Goal: Task Accomplishment & Management: Manage account settings

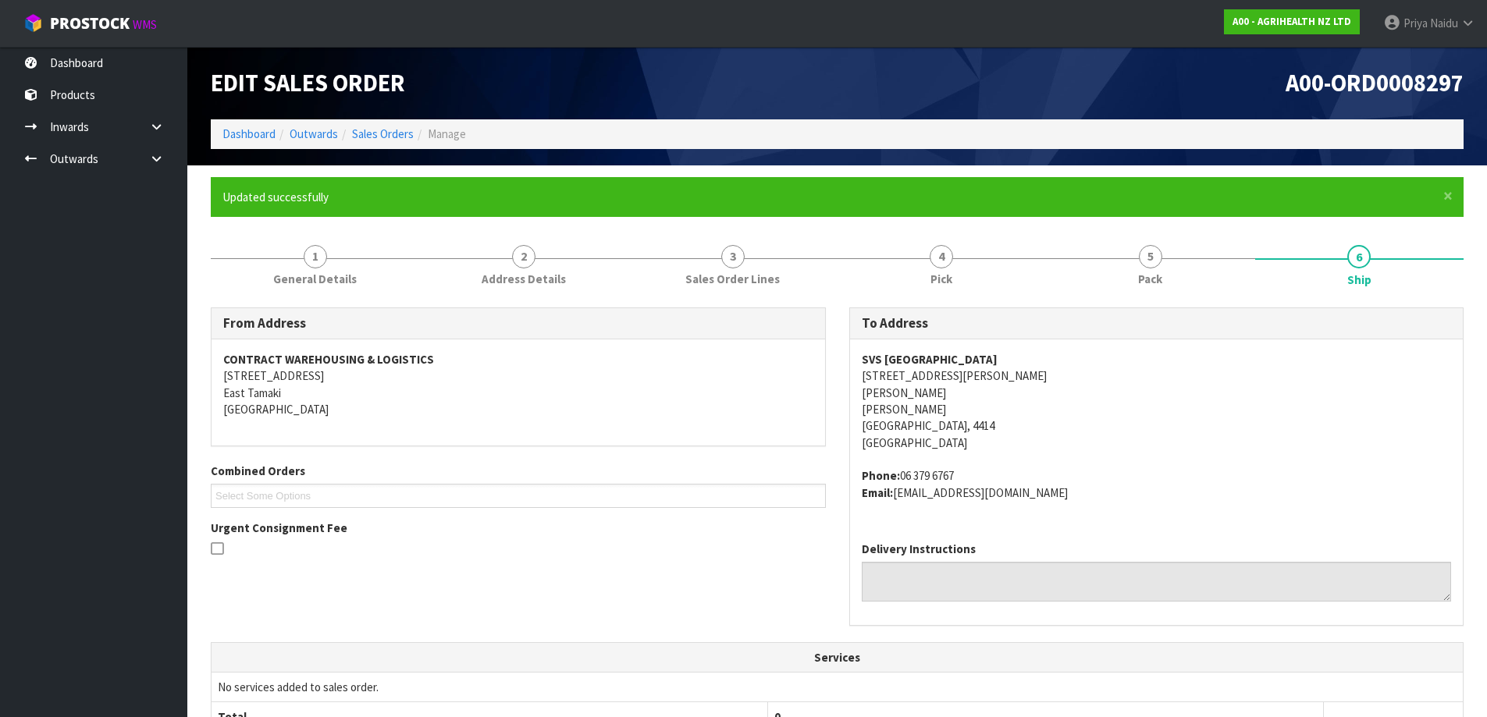
click at [774, 327] on h3 "From Address" at bounding box center [518, 323] width 590 height 15
click at [750, 307] on div "From Address CONTRACT WAREHOUSING & LOGISTICS [STREET_ADDRESS]" at bounding box center [518, 376] width 615 height 139
click at [739, 298] on div "From Address CONTRACT WAREHOUSING & LOGISTICS [STREET_ADDRESS] Combined Orders …" at bounding box center [837, 678] width 1253 height 765
click at [251, 137] on link "Dashboard" at bounding box center [248, 133] width 53 height 15
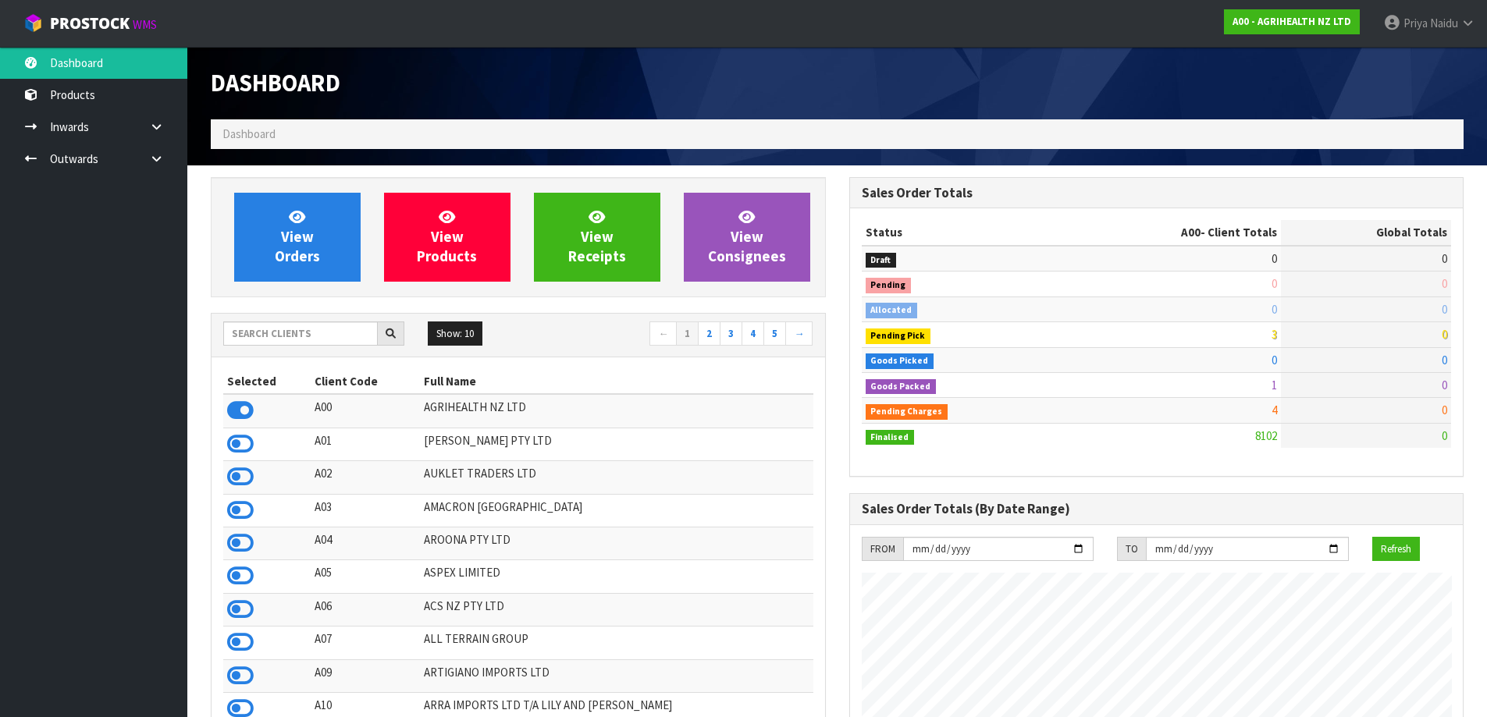
scroll to position [1182, 638]
click at [297, 339] on input "text" at bounding box center [300, 334] width 155 height 24
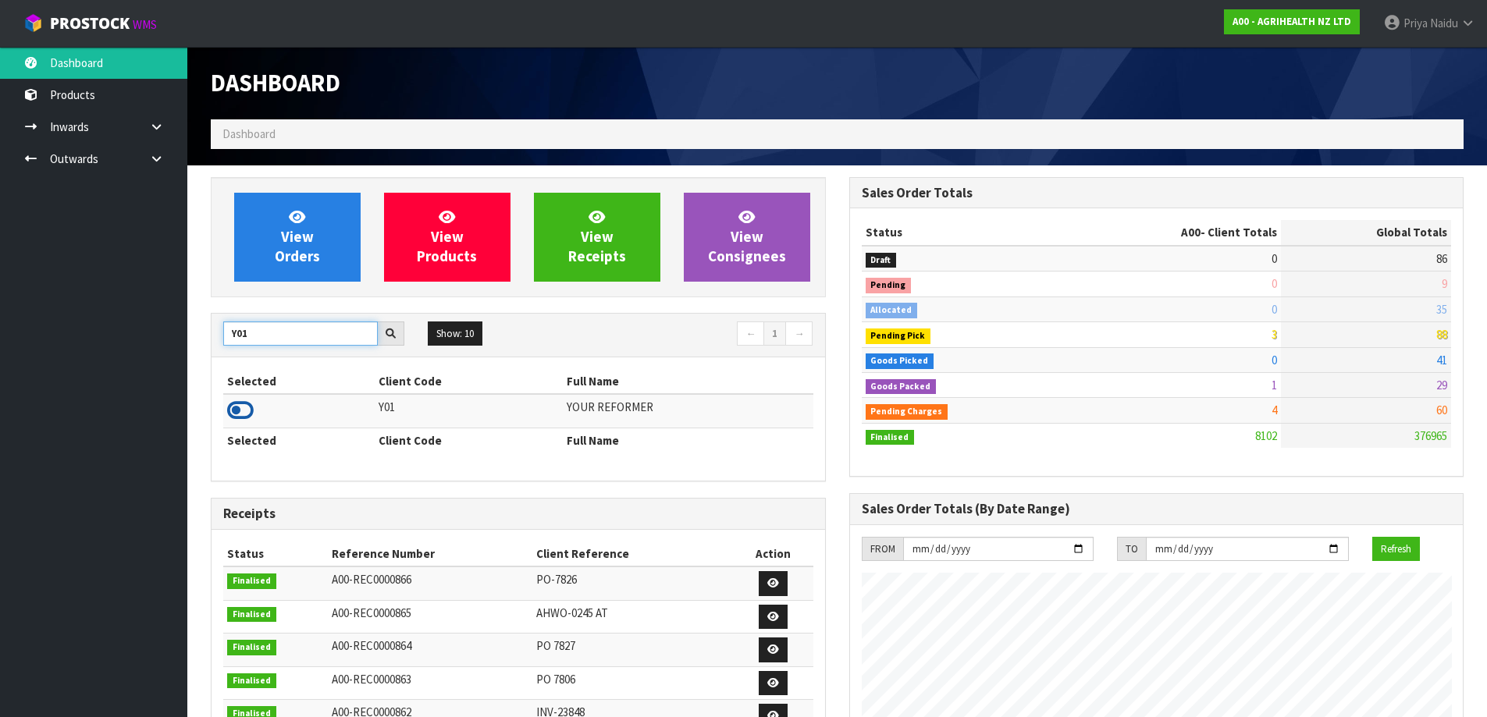
type input "Y01"
click at [239, 406] on icon at bounding box center [240, 410] width 27 height 23
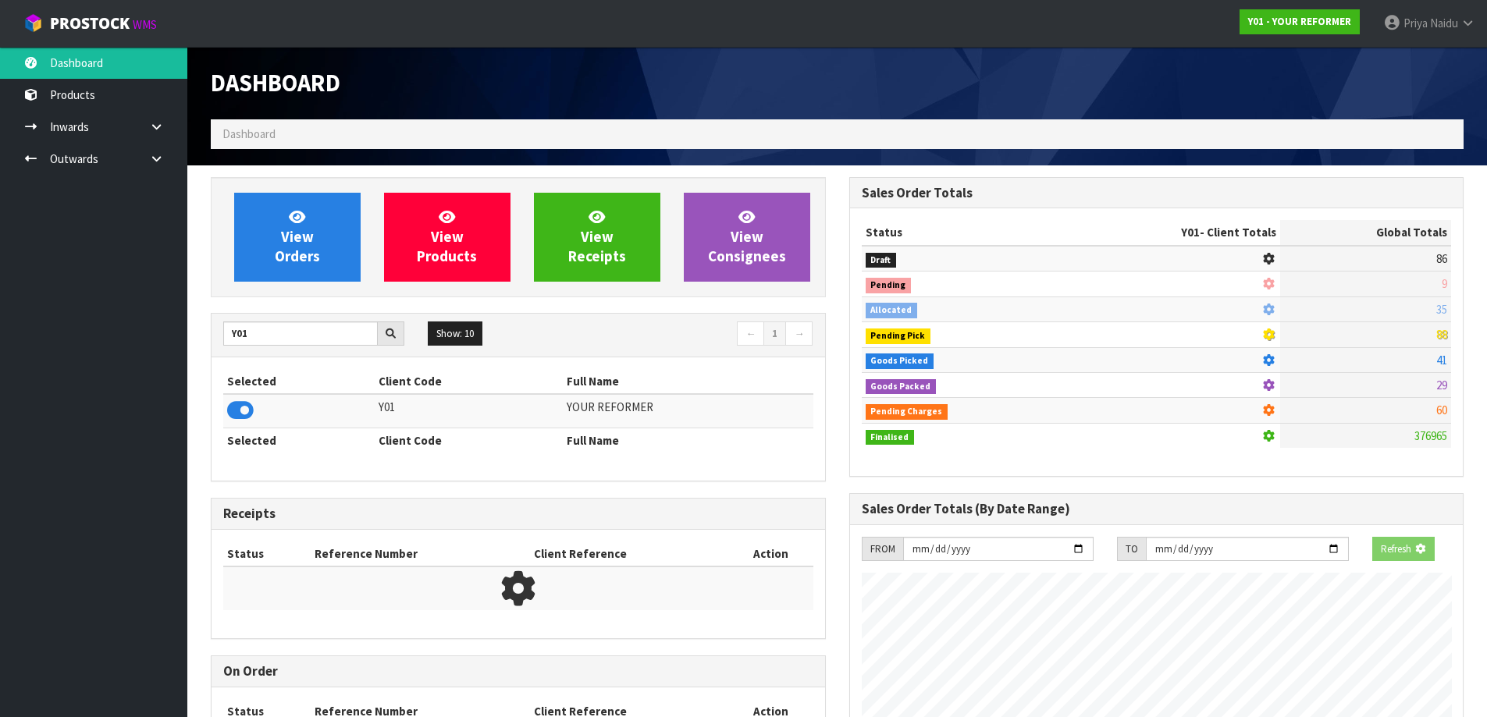
scroll to position [973, 638]
click at [284, 295] on div "View Orders View Products View Receipts View Consignees" at bounding box center [518, 237] width 615 height 120
click at [296, 270] on link "View Orders" at bounding box center [297, 237] width 126 height 89
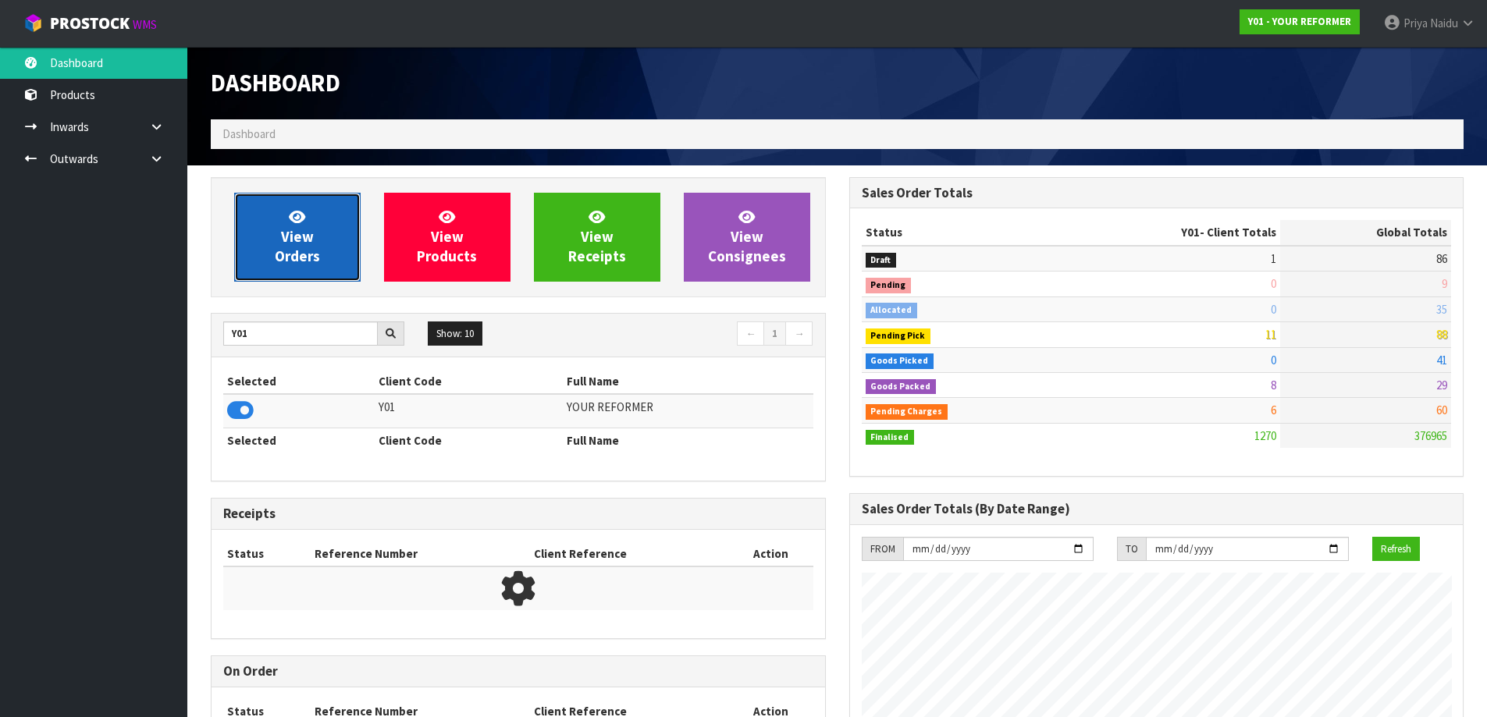
scroll to position [1182, 638]
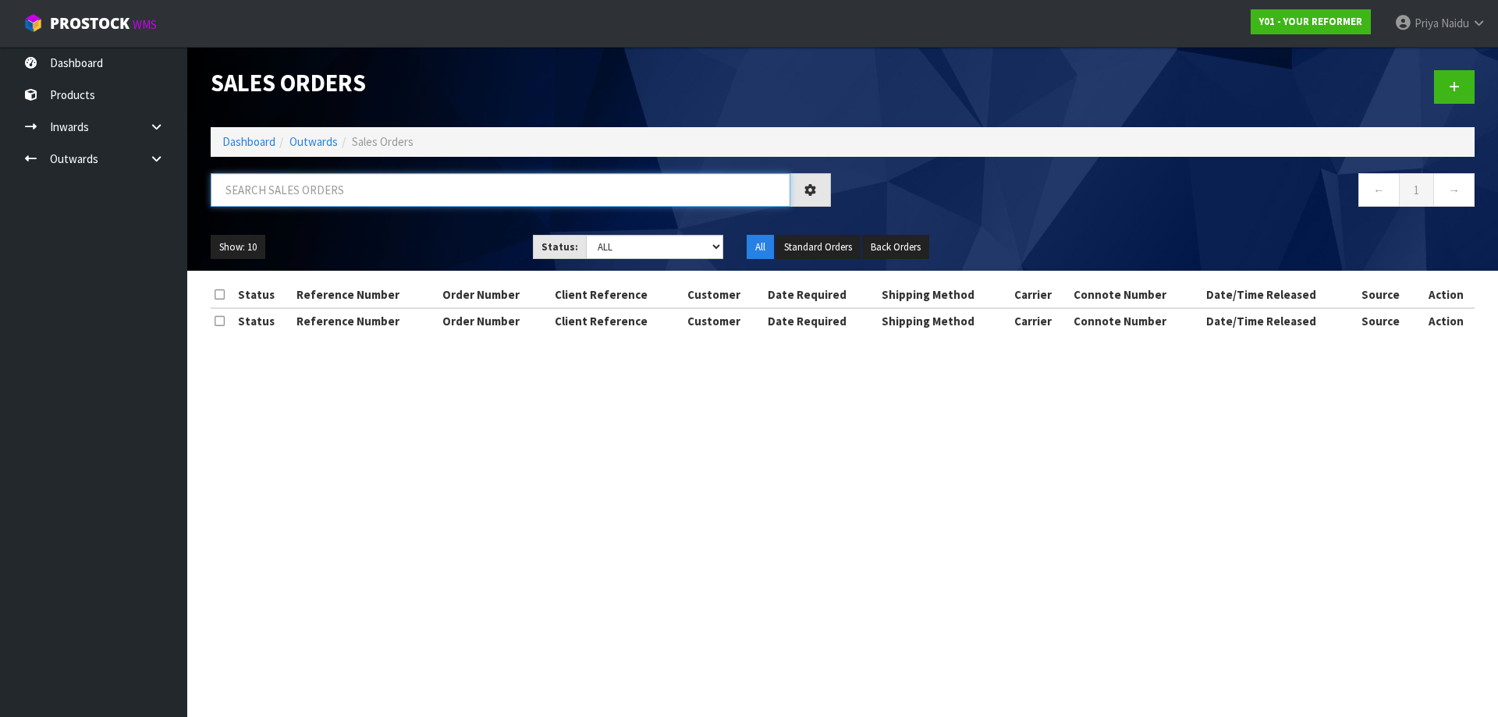
click at [316, 176] on input "text" at bounding box center [501, 190] width 580 height 34
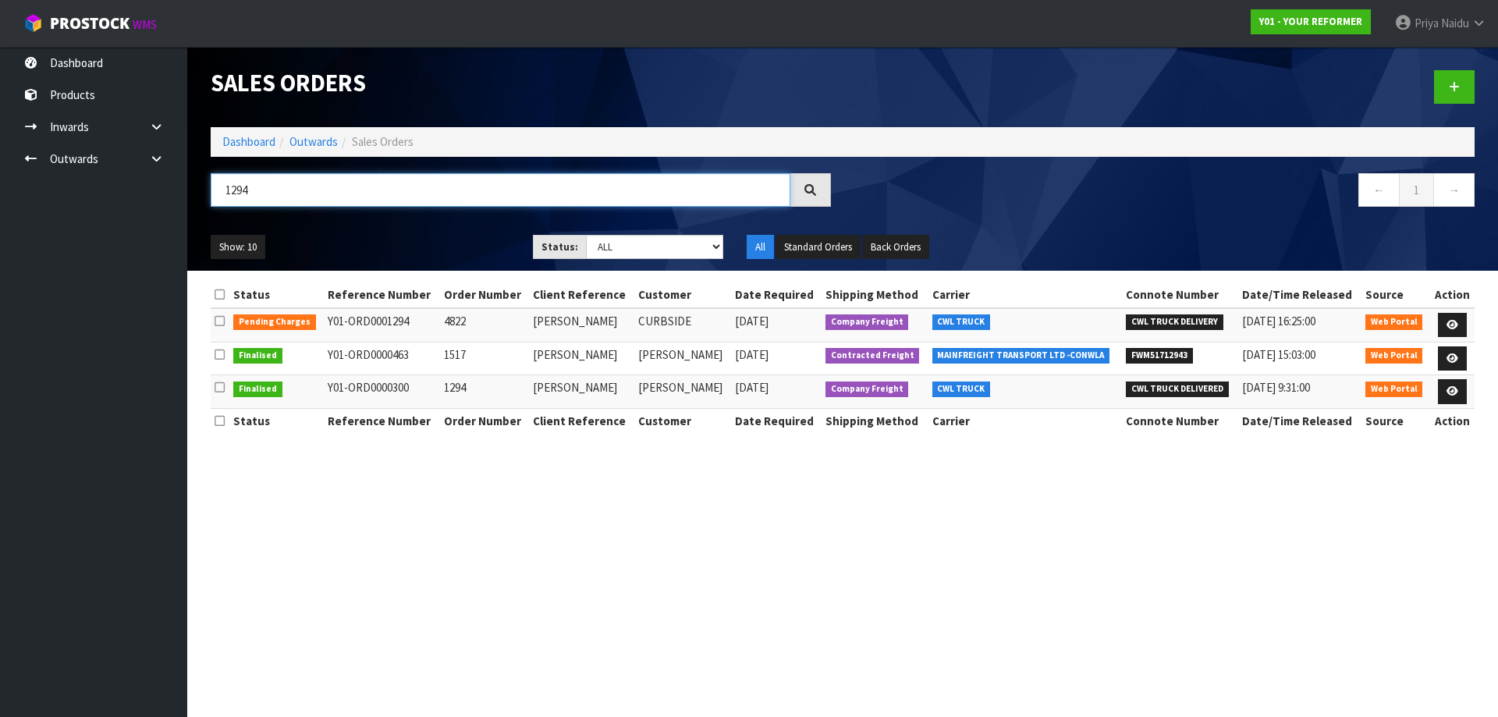
type input "1294"
click at [412, 233] on div "Show: 10 5 10 25 50 Status: Draft Pending Allocated Pending Pick Goods Picked G…" at bounding box center [843, 247] width 1288 height 48
click at [248, 139] on link "Dashboard" at bounding box center [248, 141] width 53 height 15
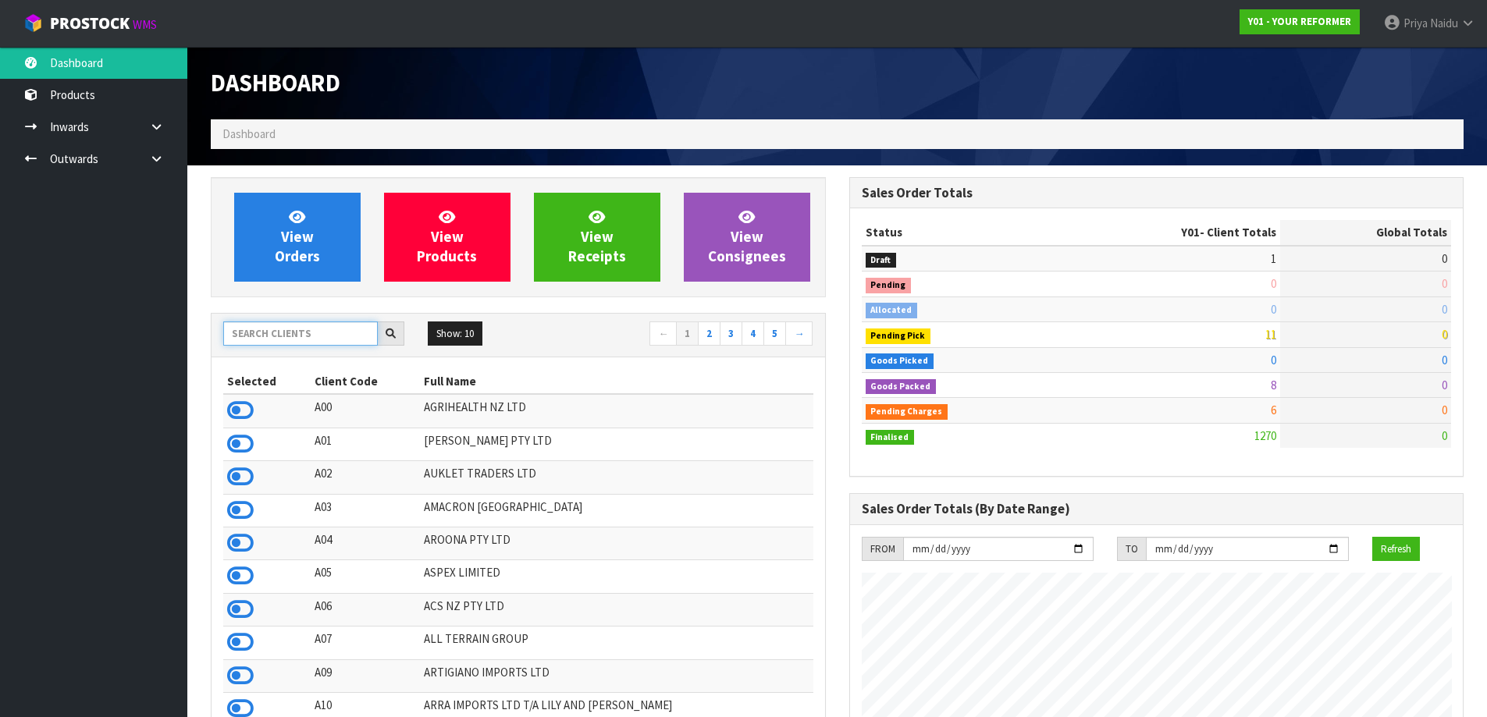
click at [314, 331] on input "text" at bounding box center [300, 334] width 155 height 24
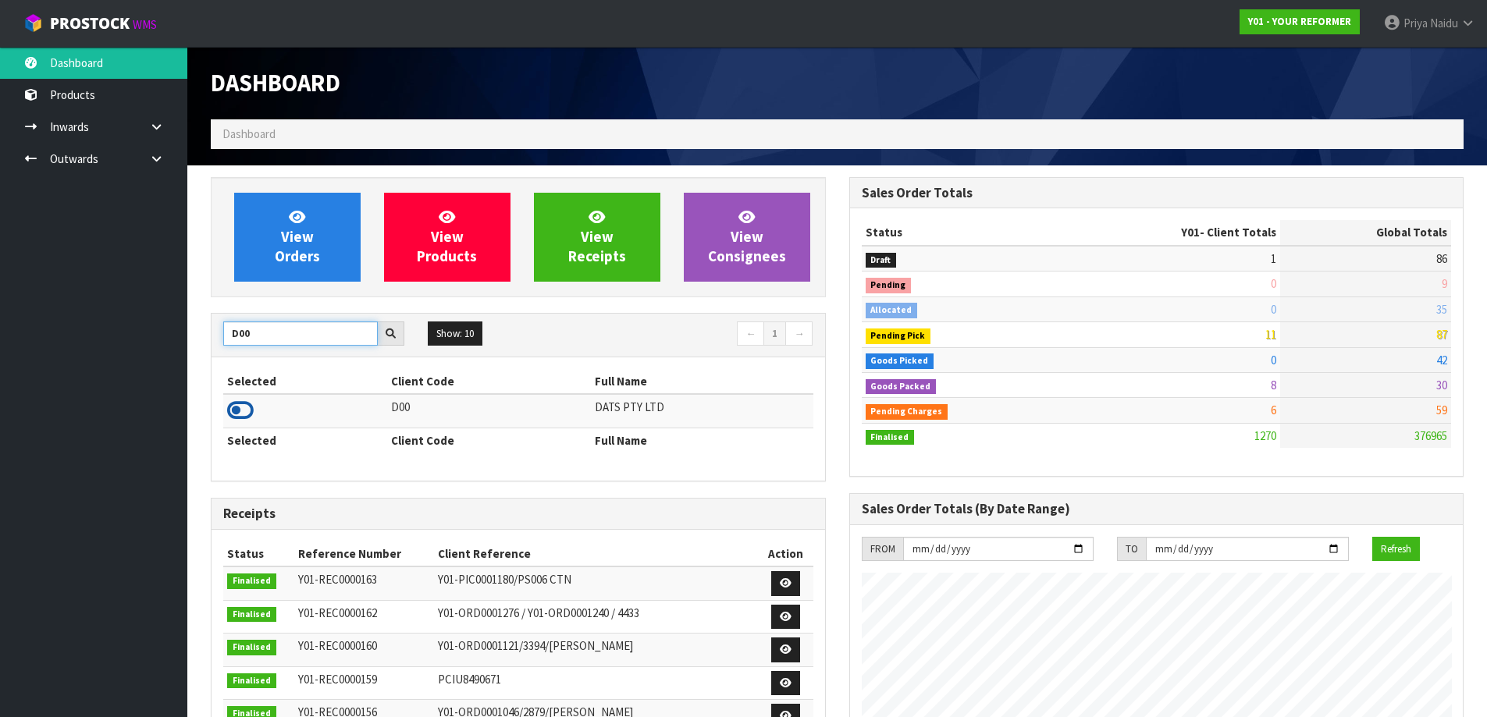
type input "D00"
click at [229, 411] on icon at bounding box center [240, 410] width 27 height 23
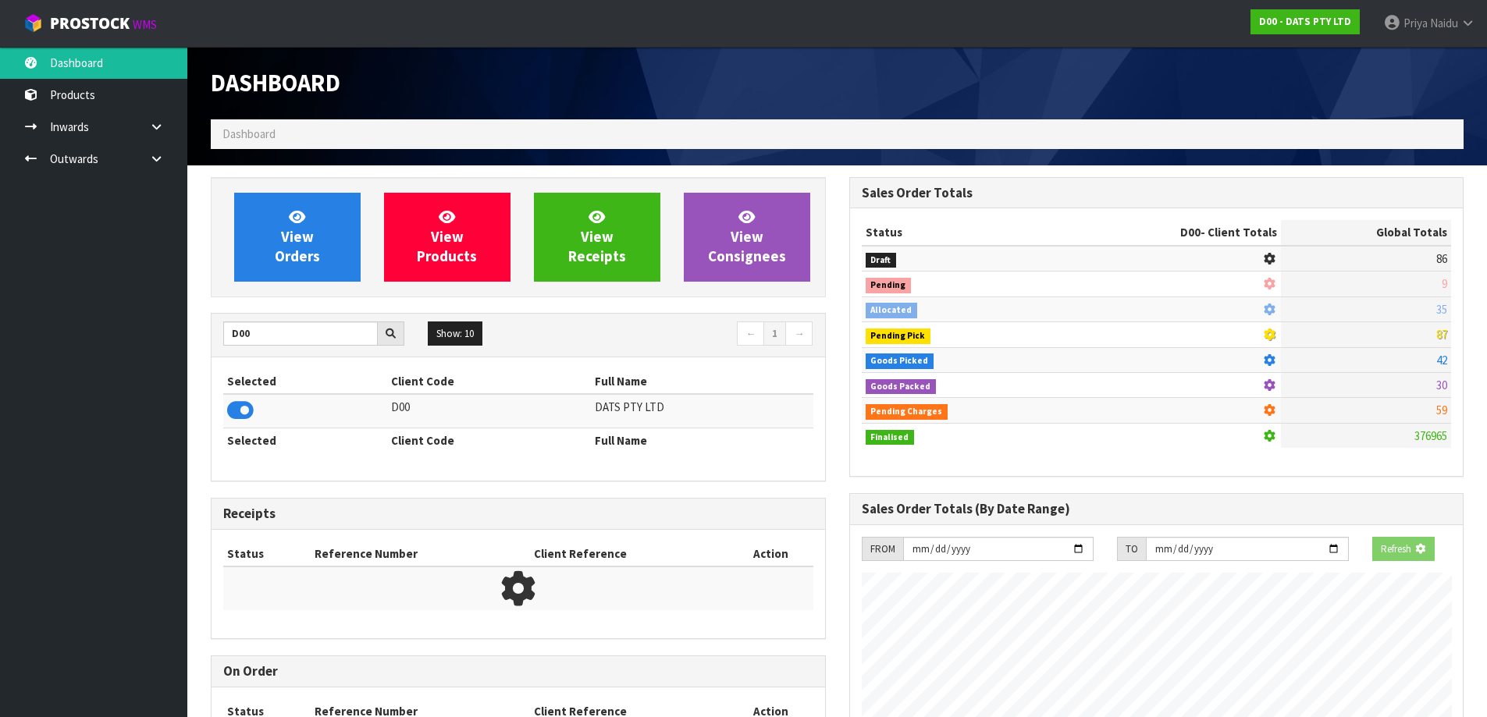
scroll to position [779451, 779786]
click at [285, 226] on link "View Orders" at bounding box center [297, 237] width 126 height 89
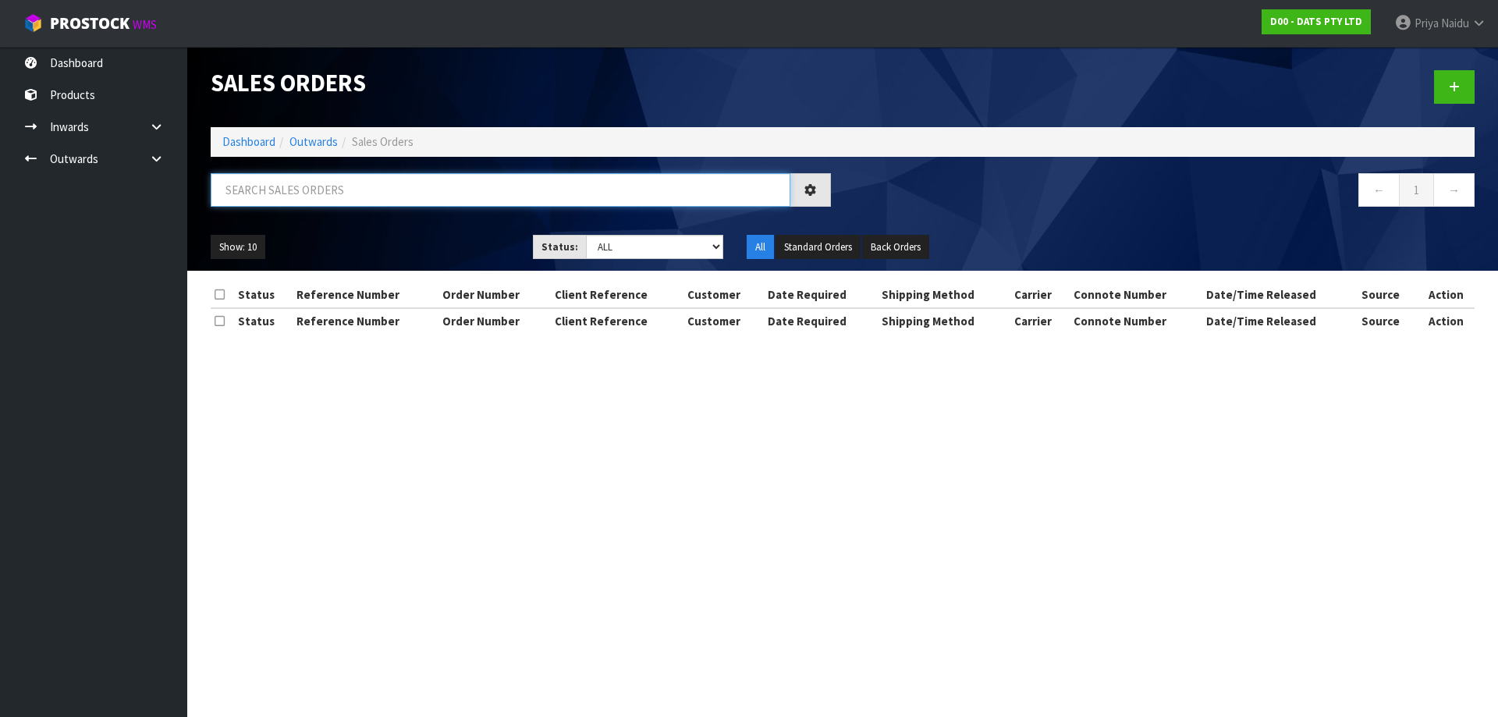
click at [308, 201] on input "text" at bounding box center [501, 190] width 580 height 34
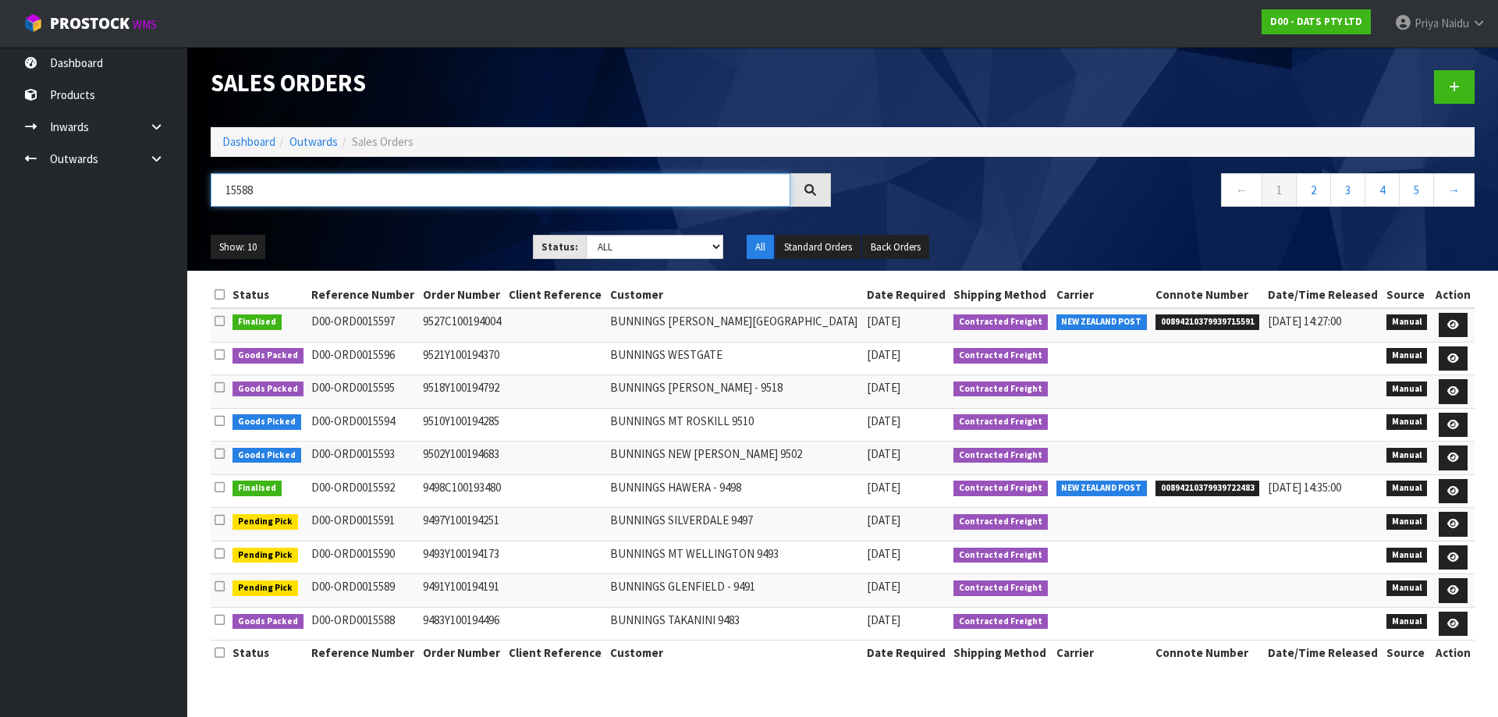
type input "15588"
click at [622, 251] on select "Draft Pending Allocated Pending Pick Goods Picked Goods Packed Pending Charges …" at bounding box center [655, 247] width 138 height 24
select select "string:5"
click at [586, 235] on select "Draft Pending Allocated Pending Pick Goods Picked Goods Packed Pending Charges …" at bounding box center [655, 247] width 138 height 24
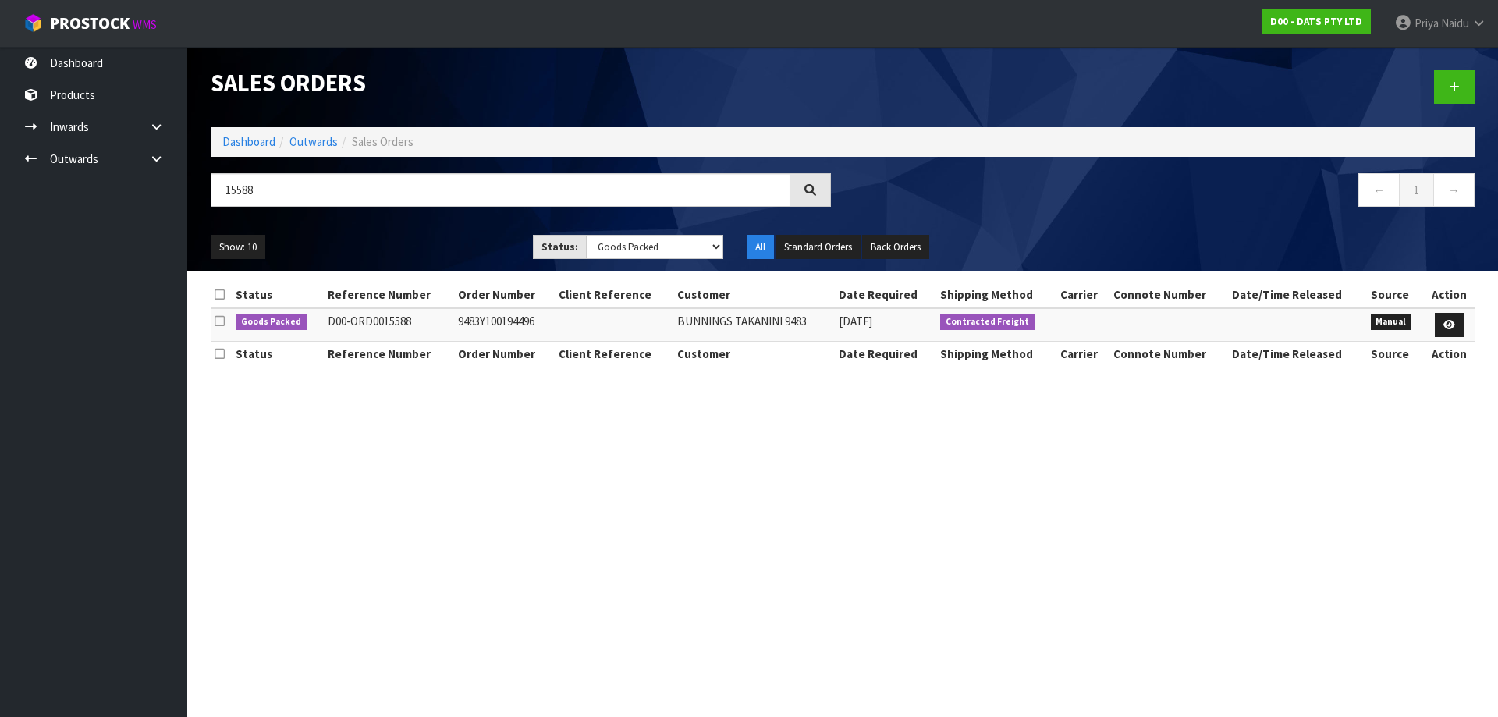
click at [408, 244] on ul "Show: 10 5 10 25 50" at bounding box center [360, 247] width 299 height 25
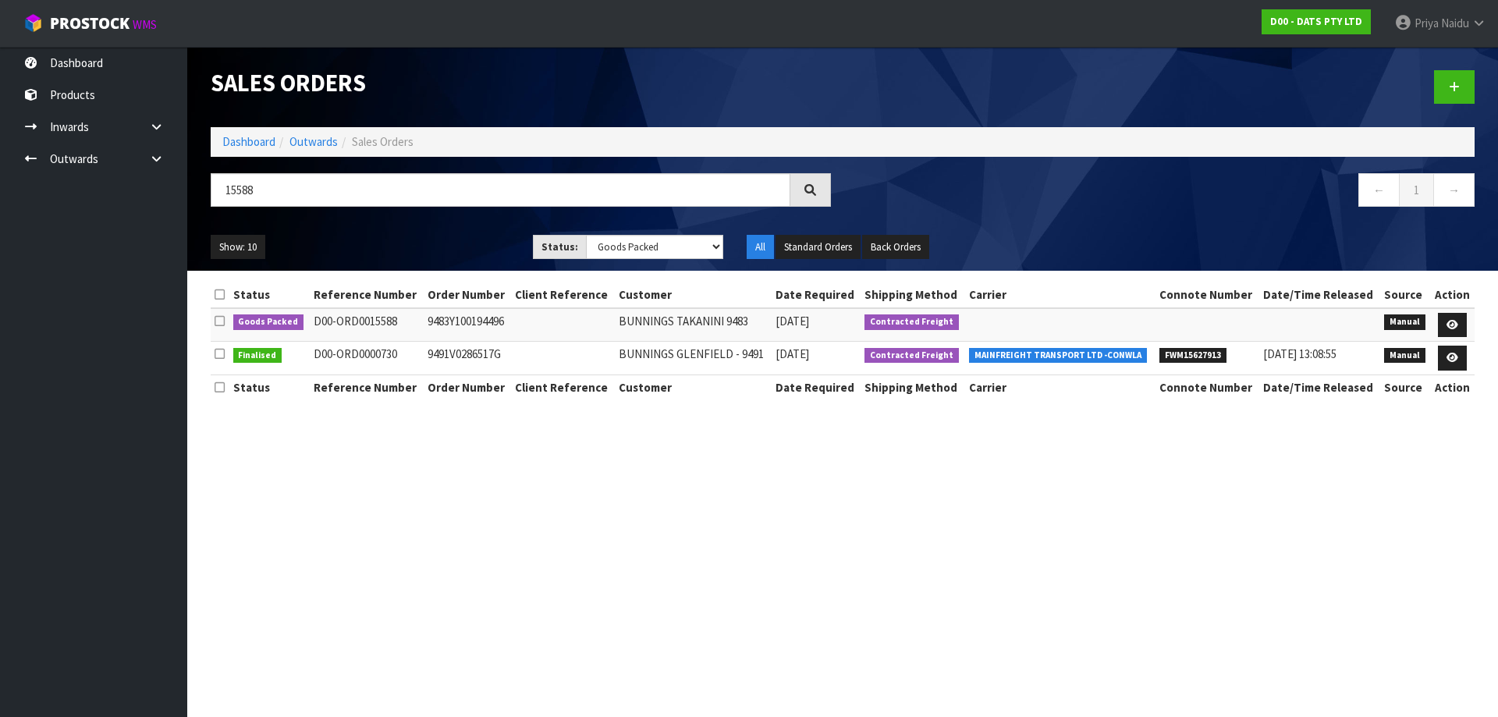
click at [400, 238] on ul "Show: 10 5 10 25 50" at bounding box center [360, 247] width 299 height 25
click at [1456, 318] on link at bounding box center [1452, 325] width 29 height 25
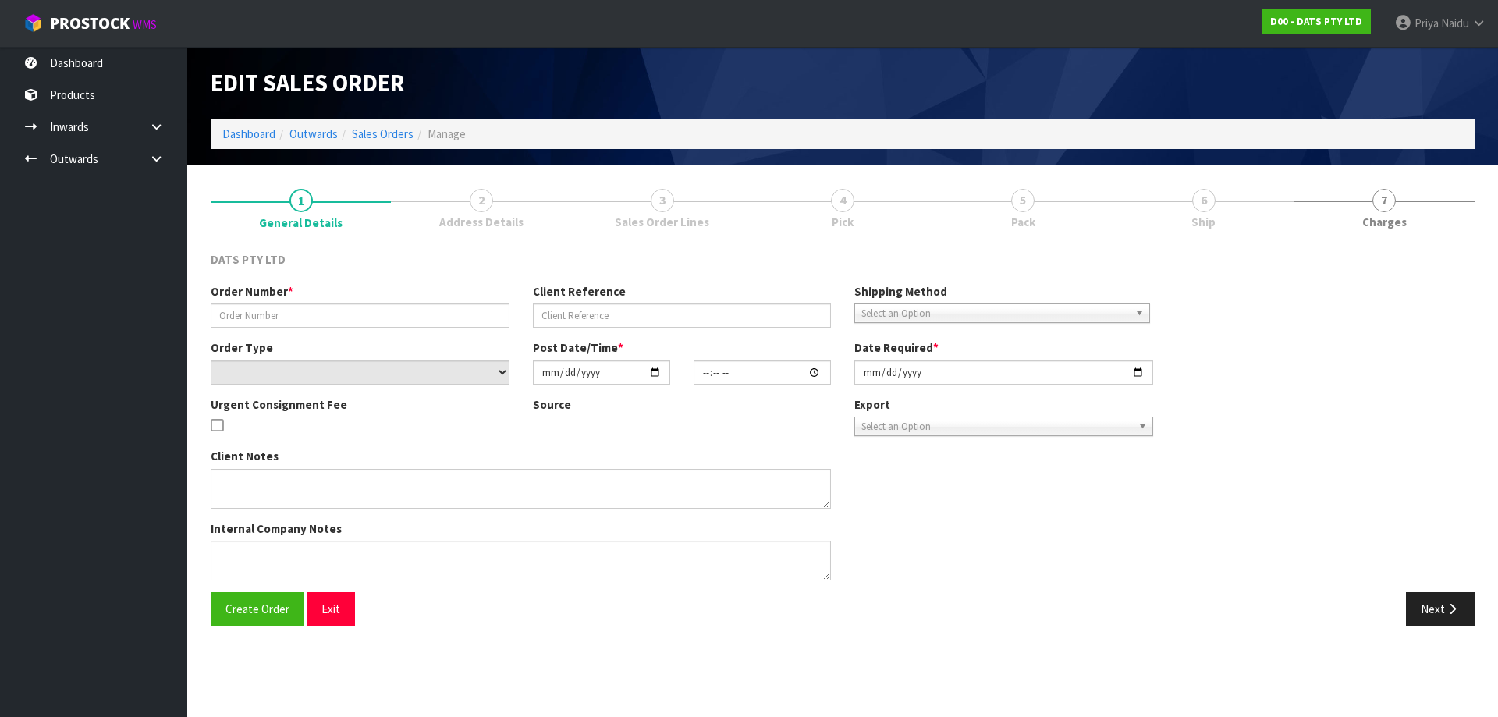
type input "9483Y100194496"
select select "number:0"
type input "2025-08-15"
type input "08:50:00.000"
type input "2025-08-15"
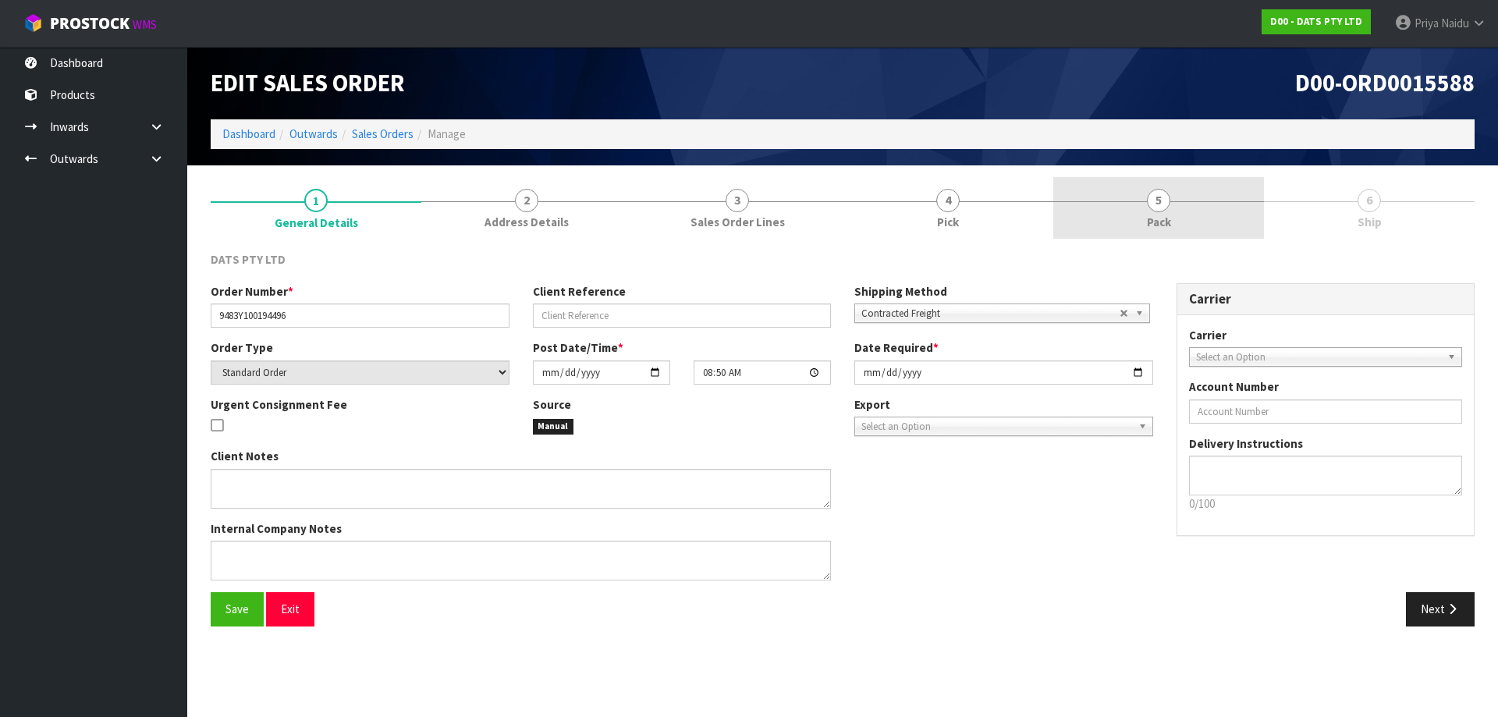
click at [1193, 222] on link "5 Pack" at bounding box center [1159, 208] width 211 height 62
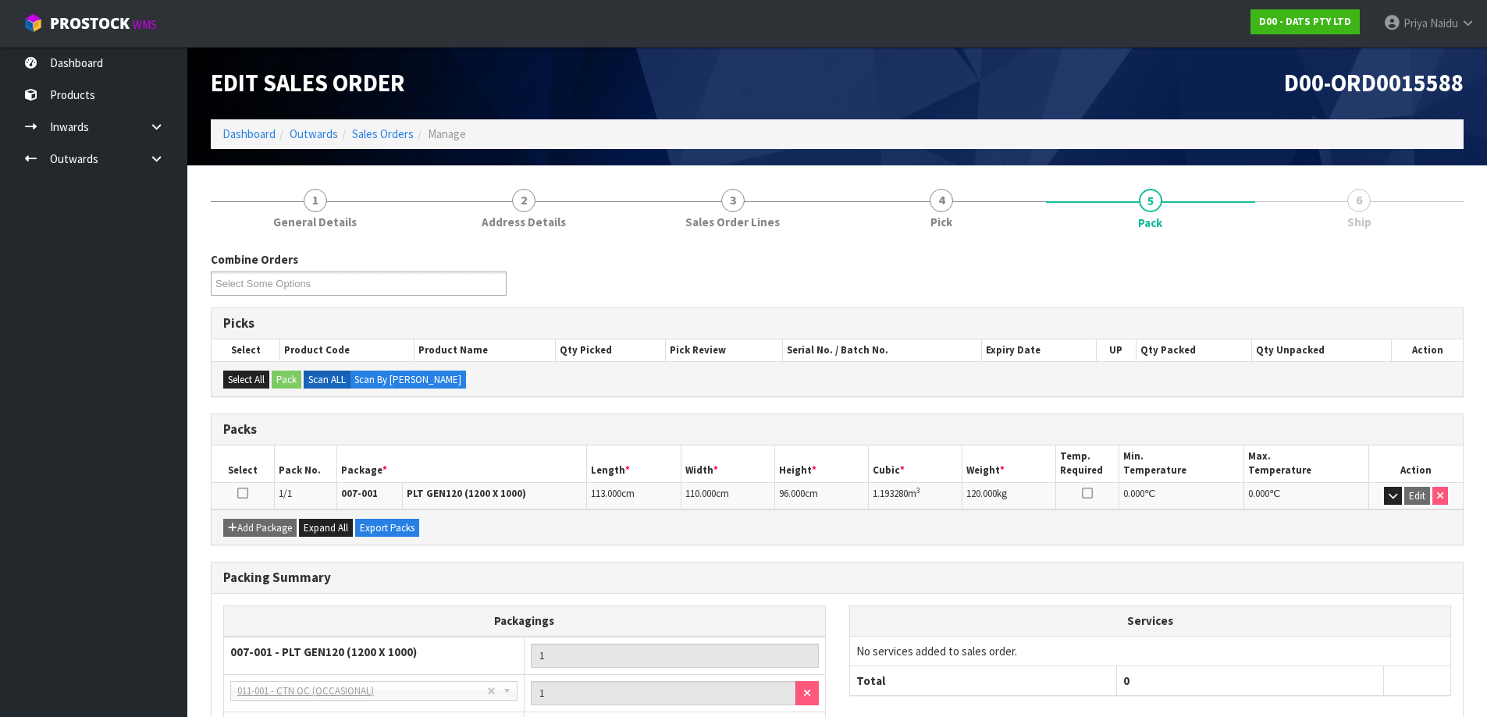
scroll to position [128, 0]
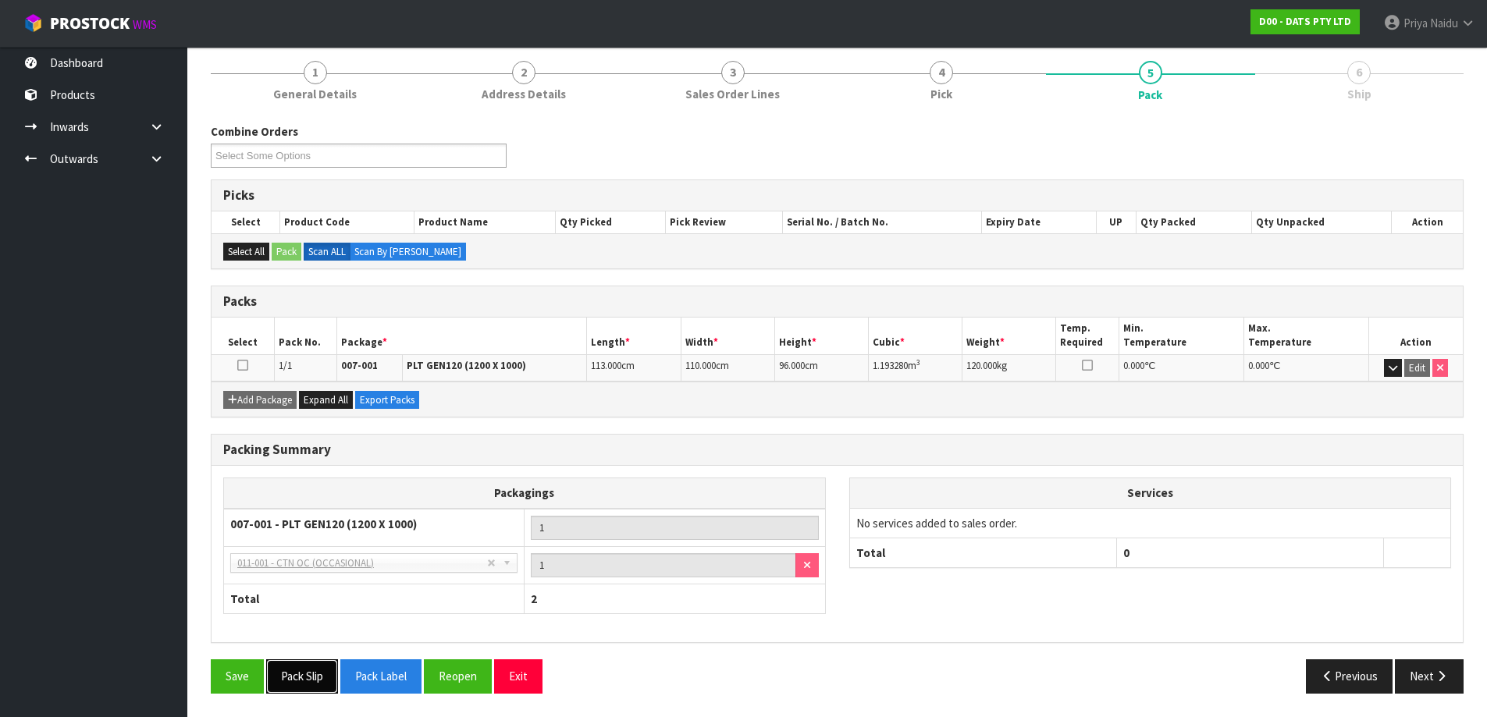
click at [325, 666] on button "Pack Slip" at bounding box center [302, 676] width 72 height 34
click at [1437, 686] on button "Next" at bounding box center [1429, 676] width 69 height 34
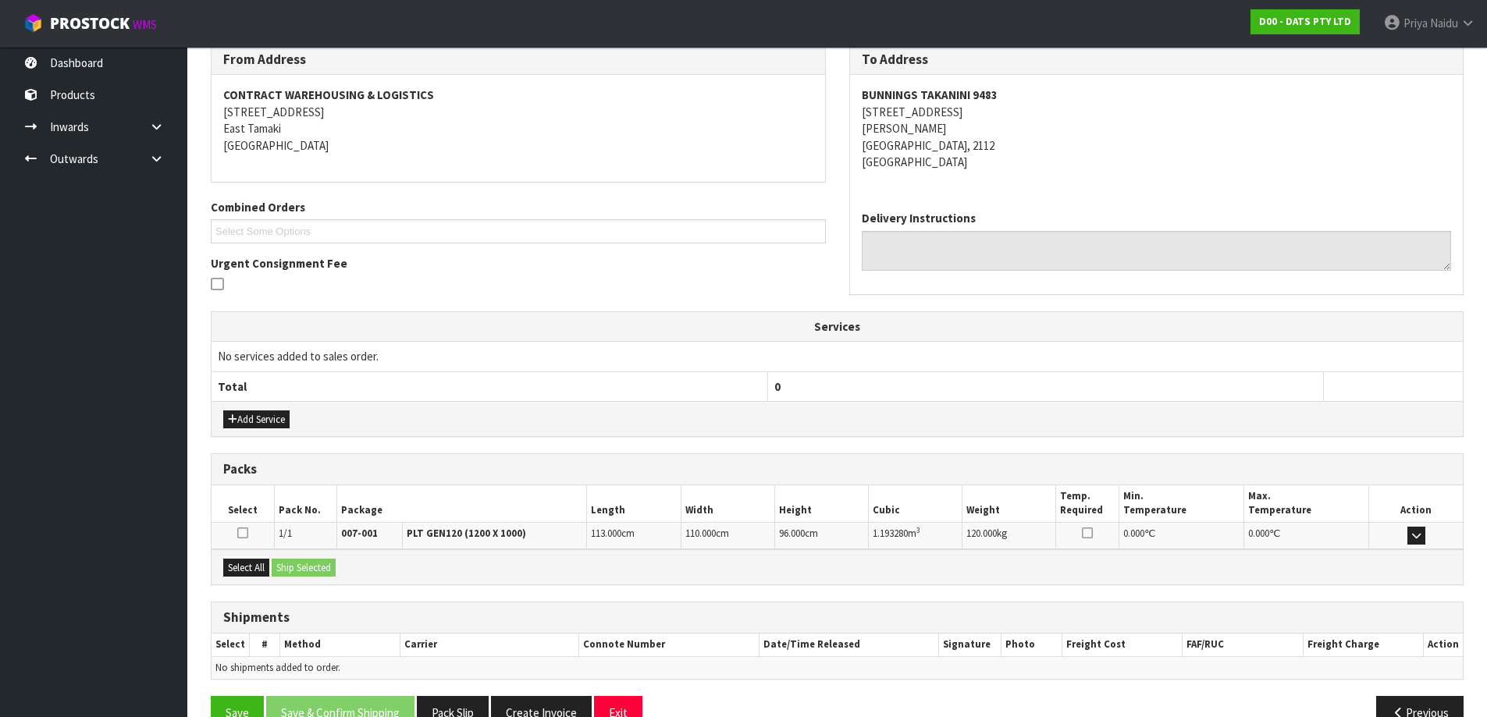
scroll to position [243, 0]
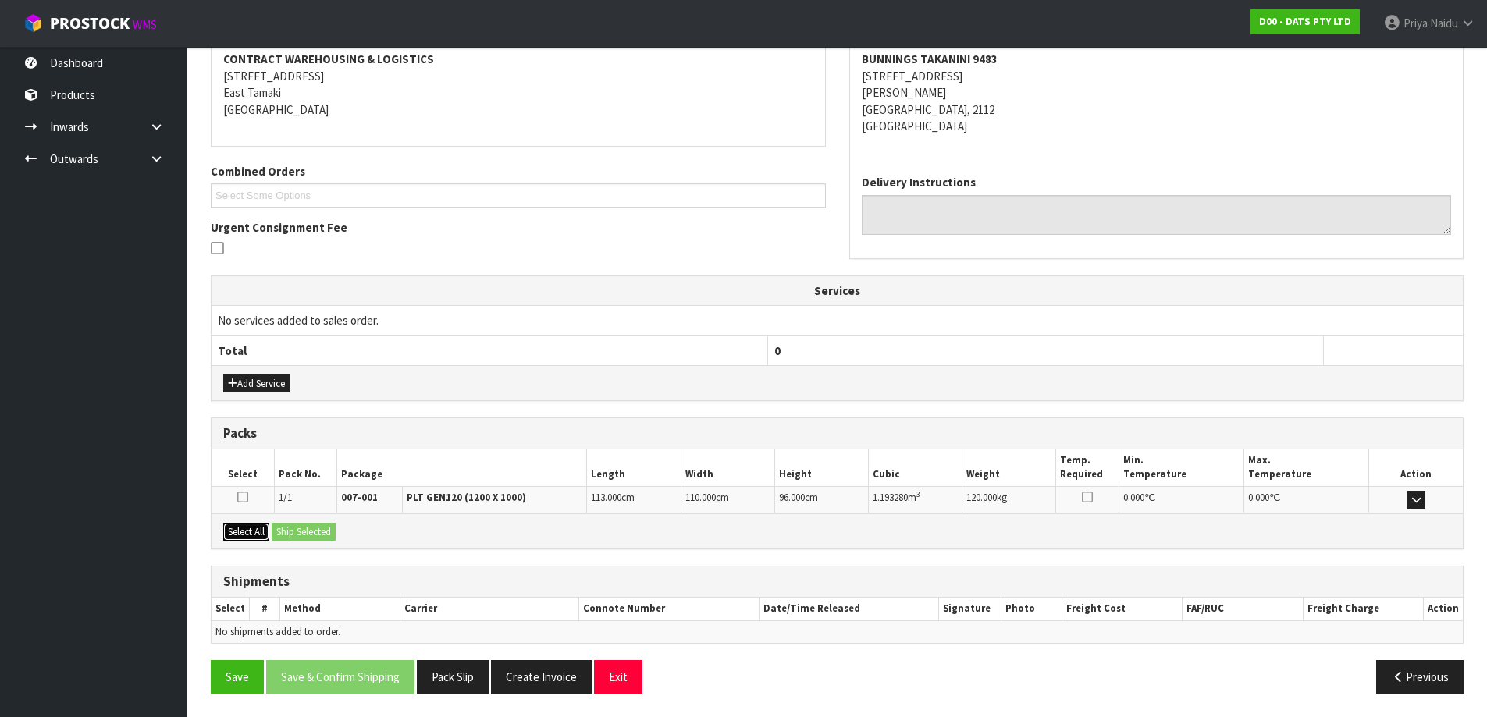
drag, startPoint x: 251, startPoint y: 528, endPoint x: 265, endPoint y: 528, distance: 13.3
click at [253, 528] on button "Select All" at bounding box center [246, 532] width 46 height 19
click at [293, 528] on button "Ship Selected" at bounding box center [304, 532] width 64 height 19
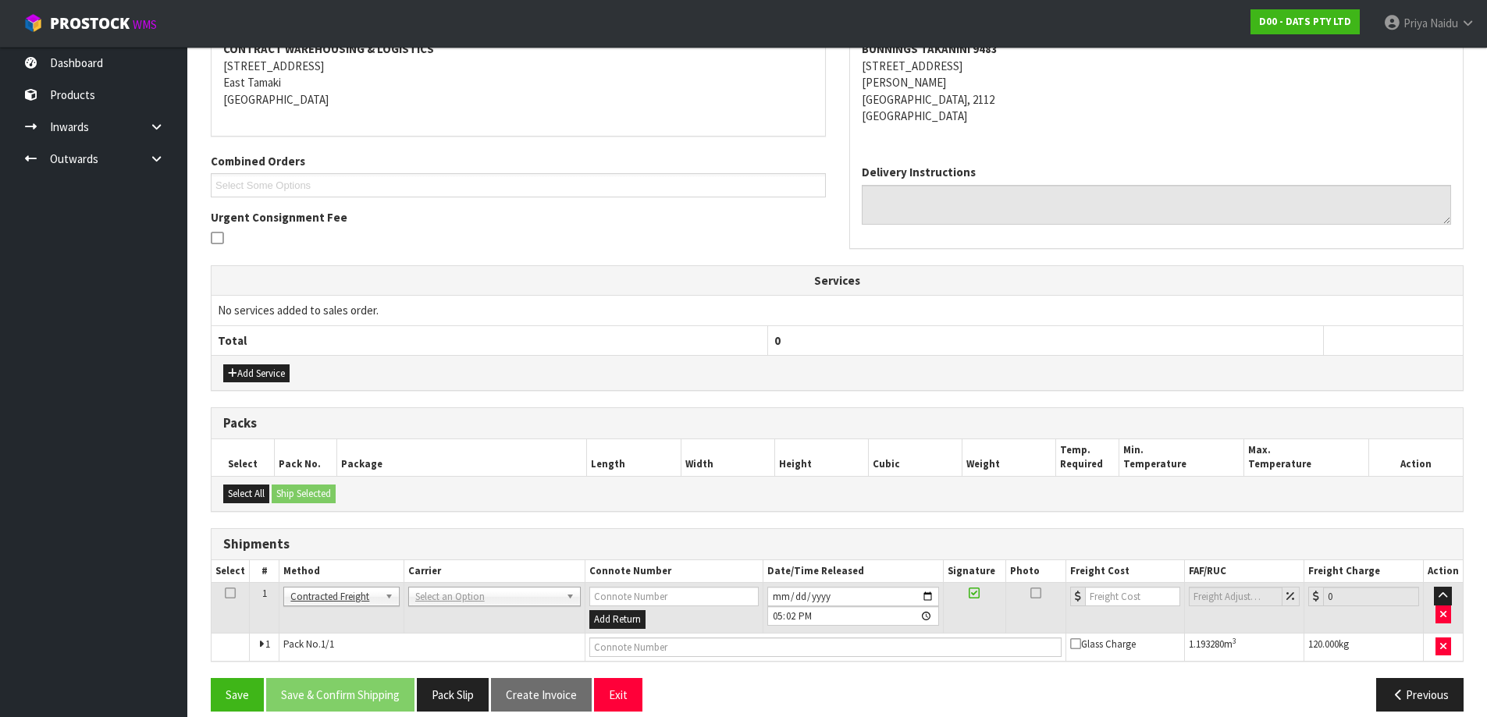
scroll to position [272, 0]
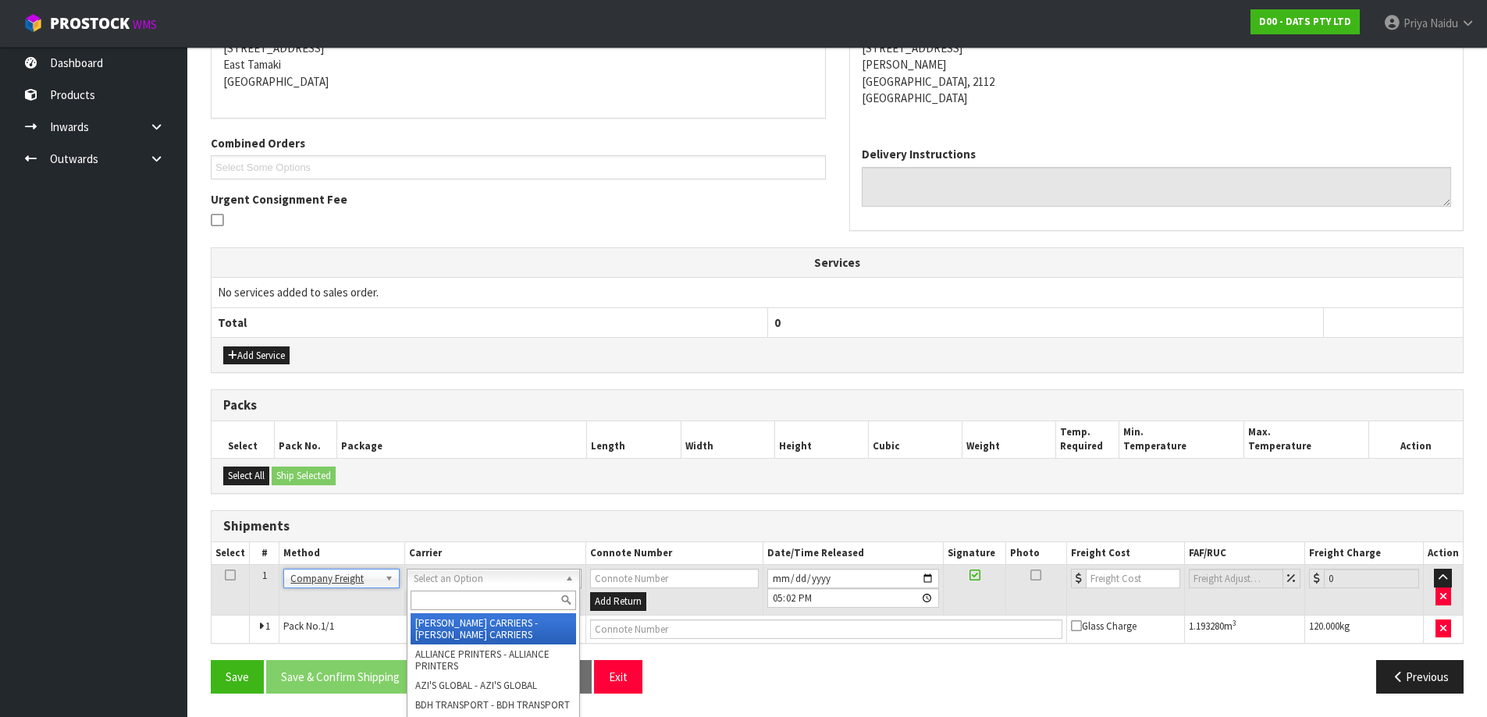
click at [438, 592] on input "text" at bounding box center [493, 601] width 165 height 20
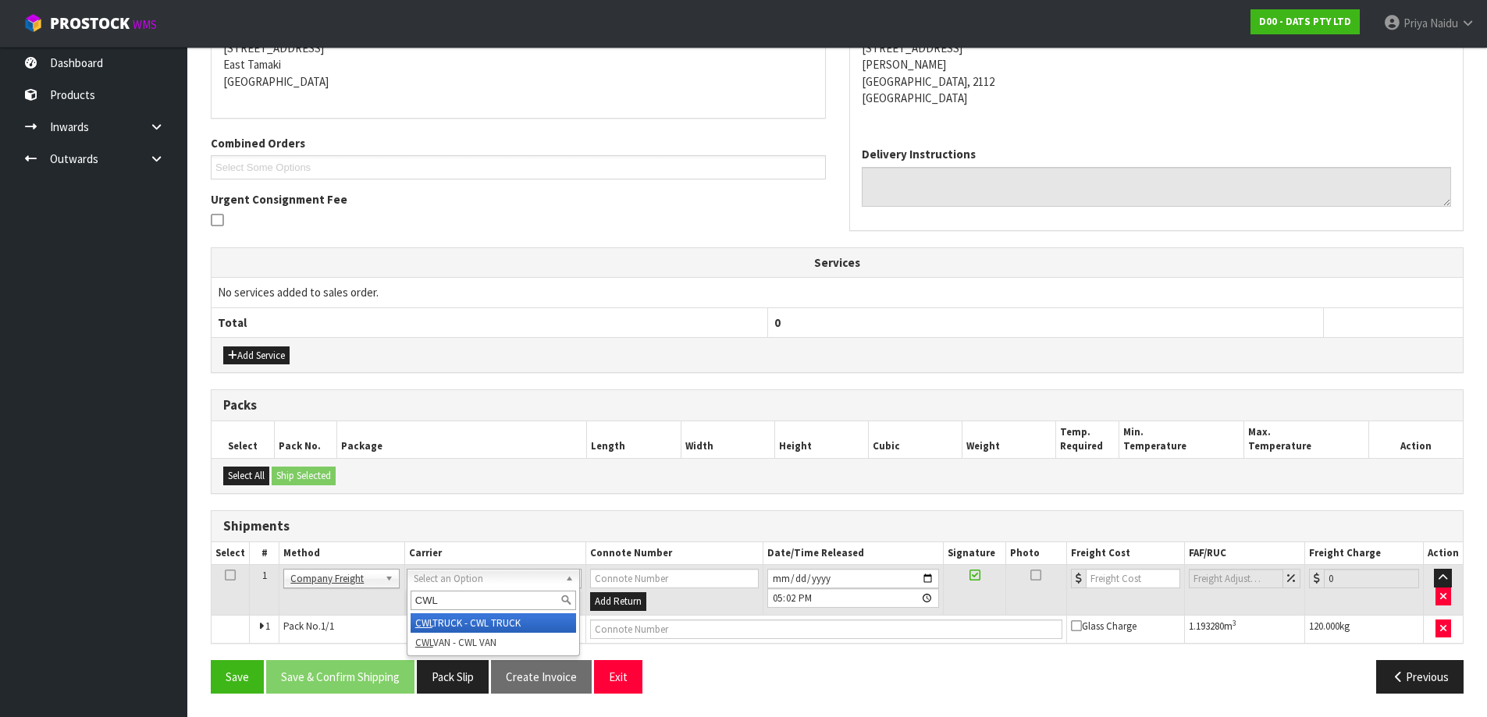
type input "CWL"
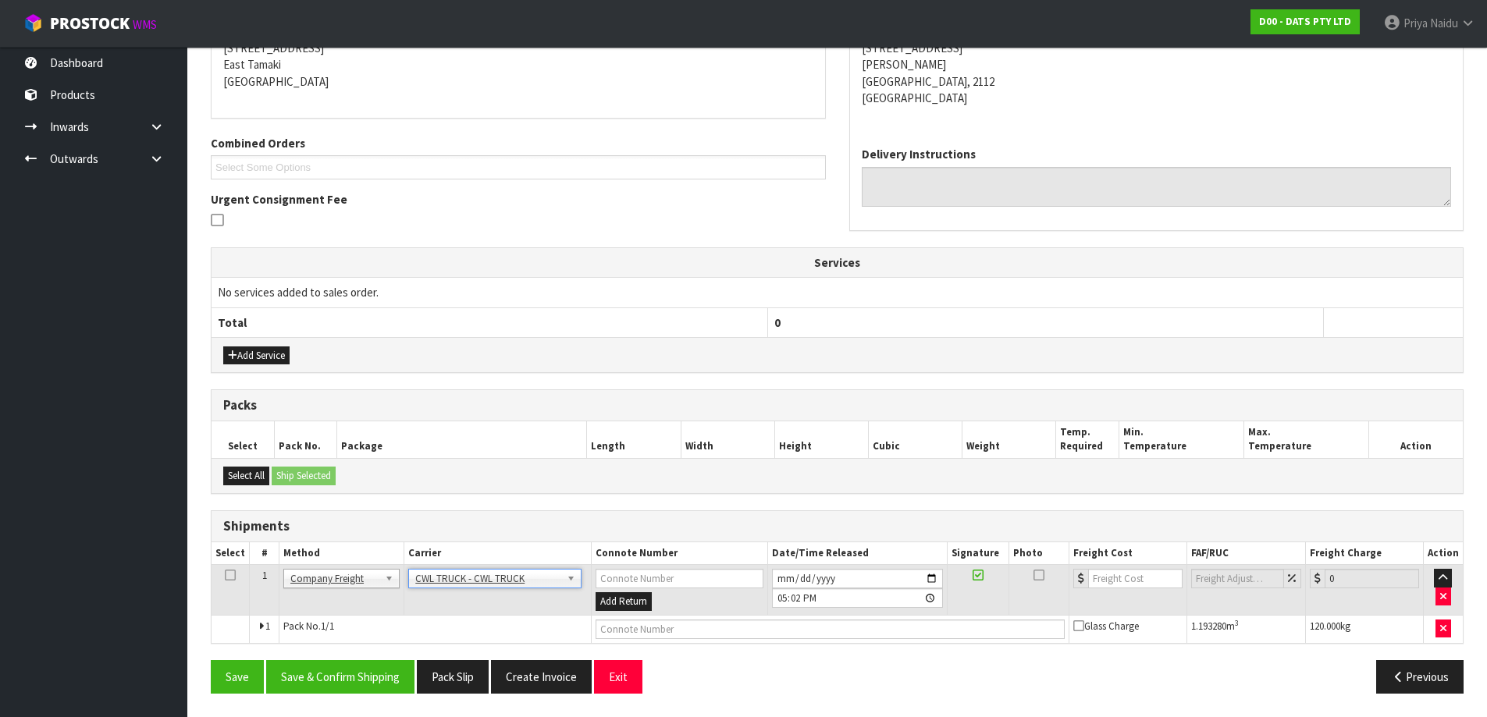
click at [641, 639] on td at bounding box center [831, 629] width 478 height 28
click at [641, 638] on input "text" at bounding box center [829, 630] width 469 height 20
type input "CWL TRUCK DELIVERY"
click at [931, 578] on input "2025-08-15" at bounding box center [857, 579] width 171 height 20
type input "2025-08-18"
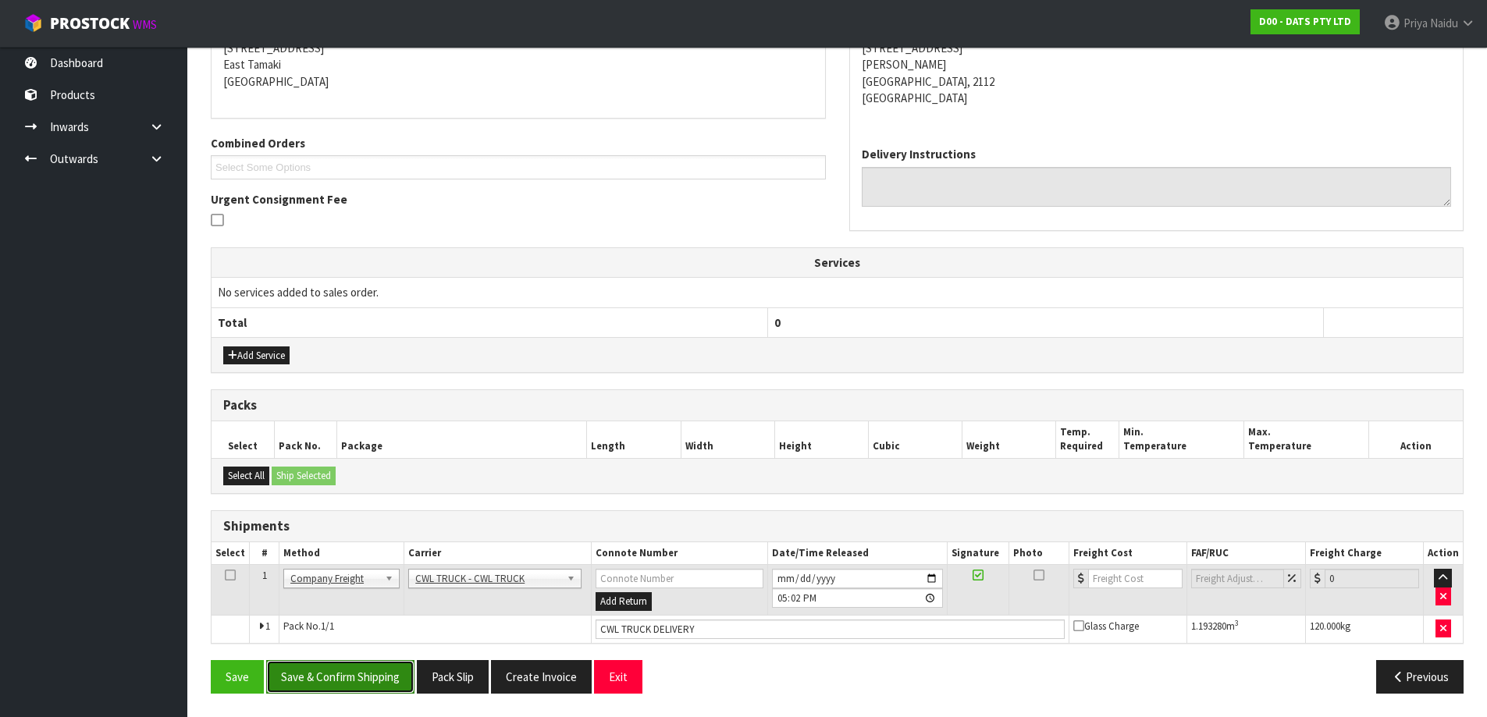
click at [339, 683] on button "Save & Confirm Shipping" at bounding box center [340, 677] width 148 height 34
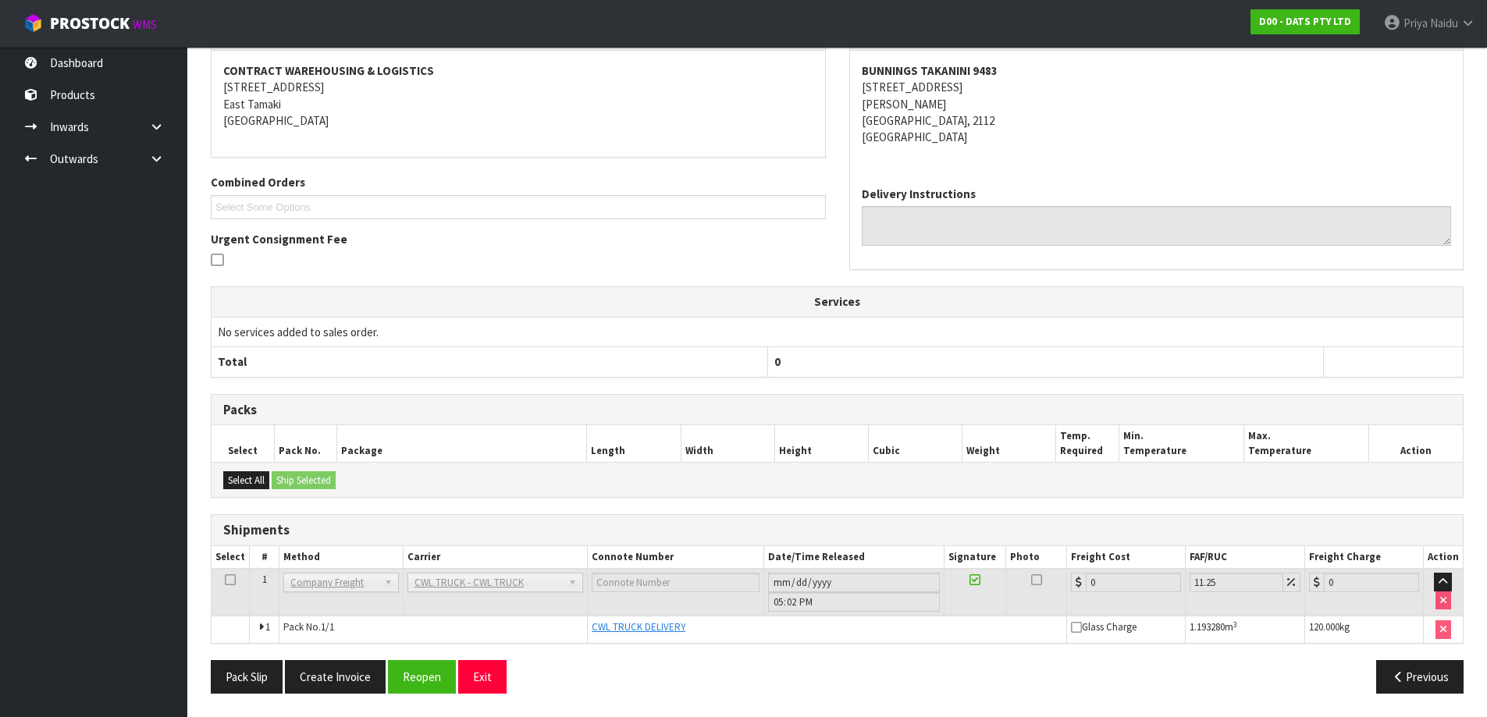
scroll to position [0, 0]
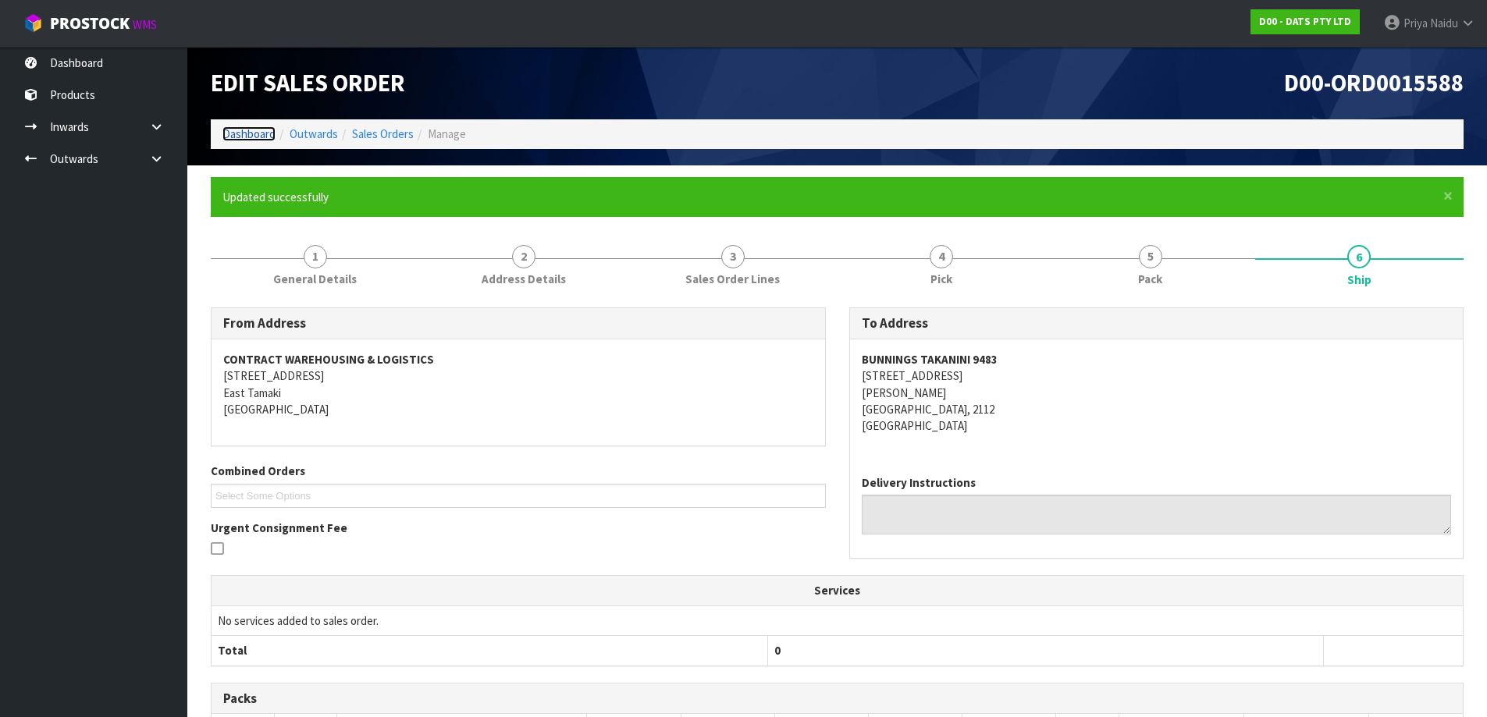
click at [238, 134] on link "Dashboard" at bounding box center [248, 133] width 53 height 15
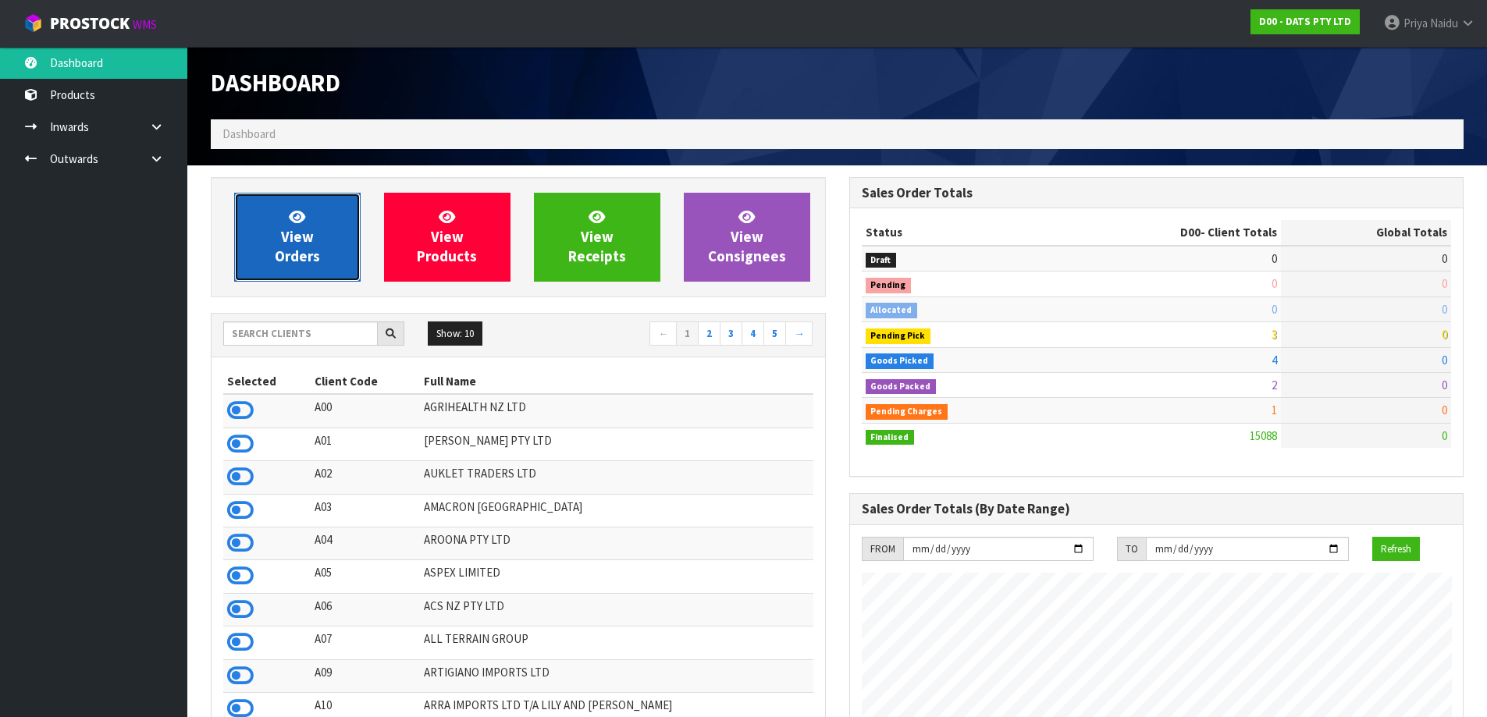
click at [275, 265] on link "View Orders" at bounding box center [297, 237] width 126 height 89
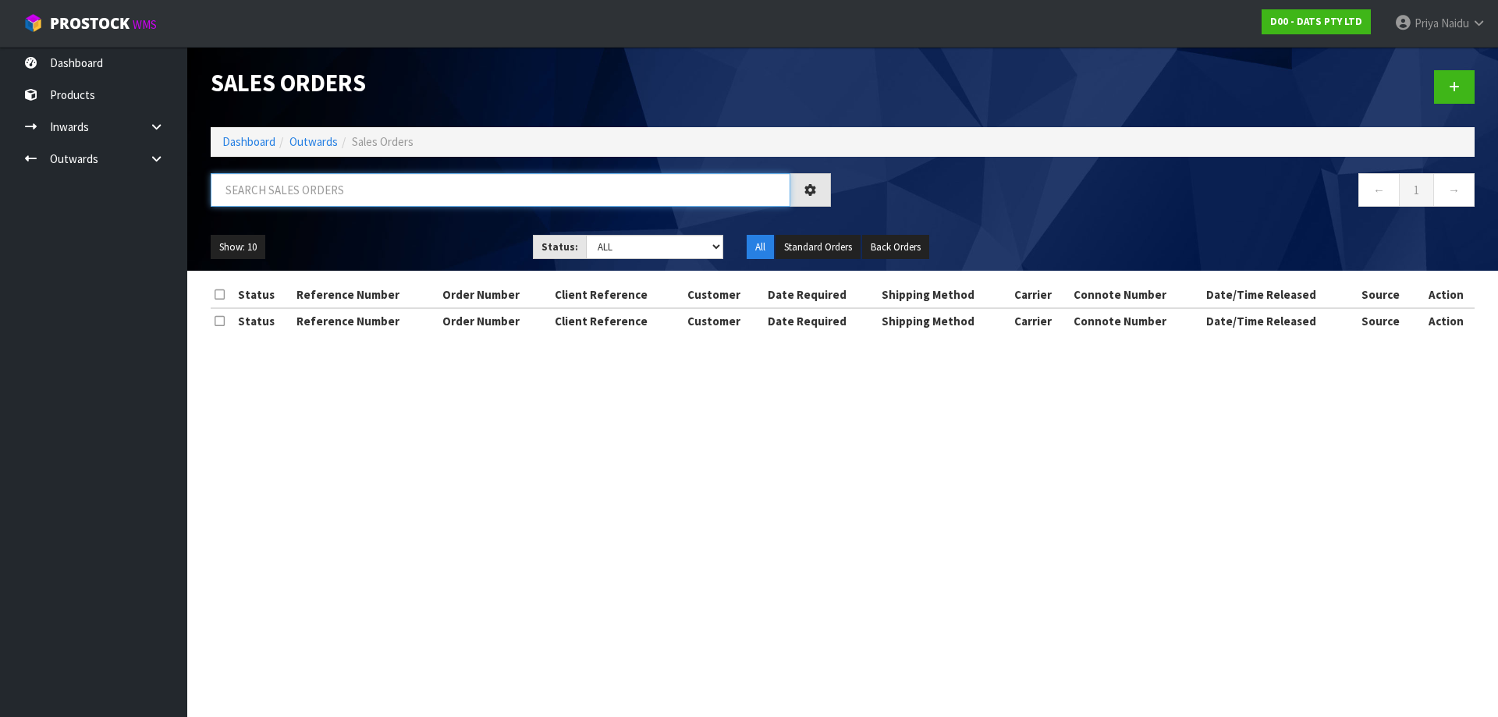
click at [325, 197] on input "text" at bounding box center [501, 190] width 580 height 34
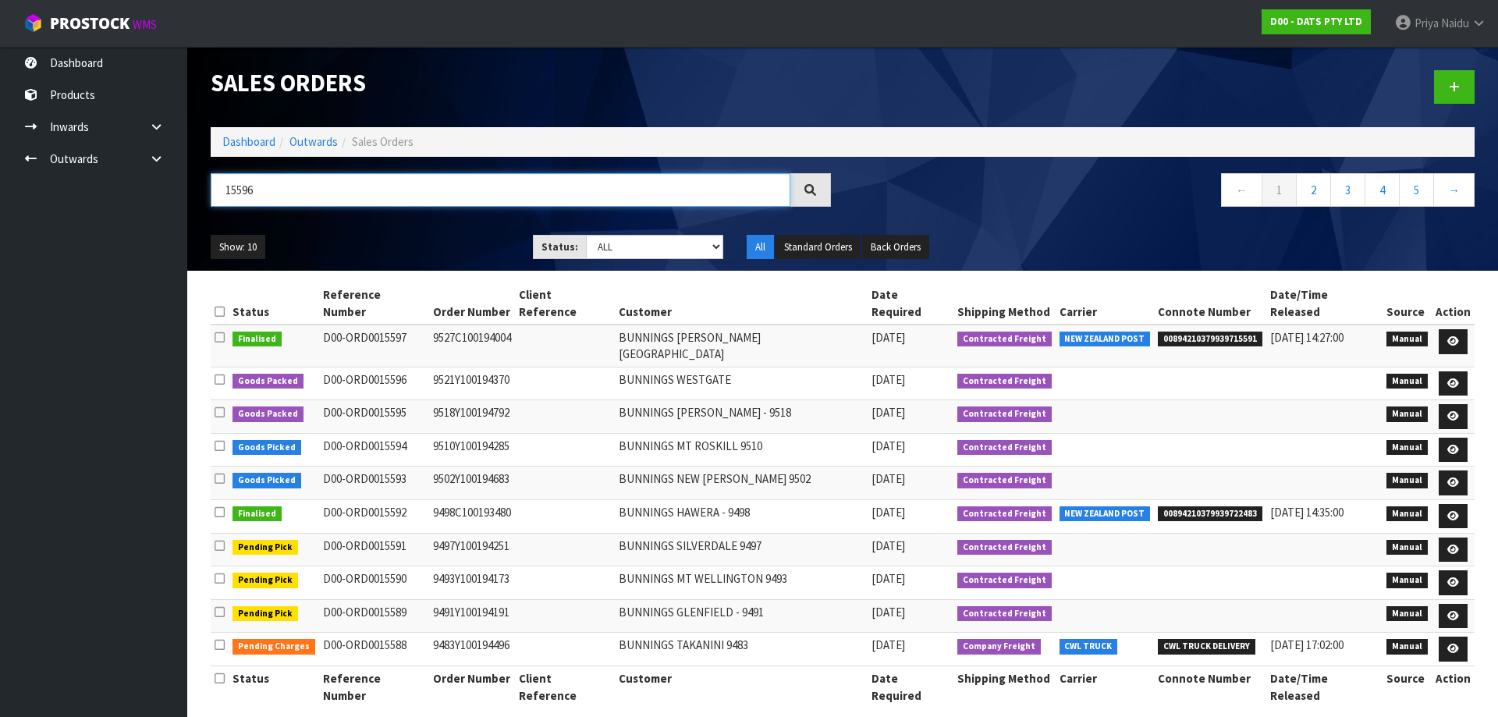
type input "15596"
drag, startPoint x: 623, startPoint y: 248, endPoint x: 623, endPoint y: 257, distance: 8.6
click at [623, 248] on select "Draft Pending Allocated Pending Pick Goods Picked Goods Packed Pending Charges …" at bounding box center [655, 247] width 138 height 24
select select "string:5"
click at [586, 235] on select "Draft Pending Allocated Pending Pick Goods Picked Goods Packed Pending Charges …" at bounding box center [655, 247] width 138 height 24
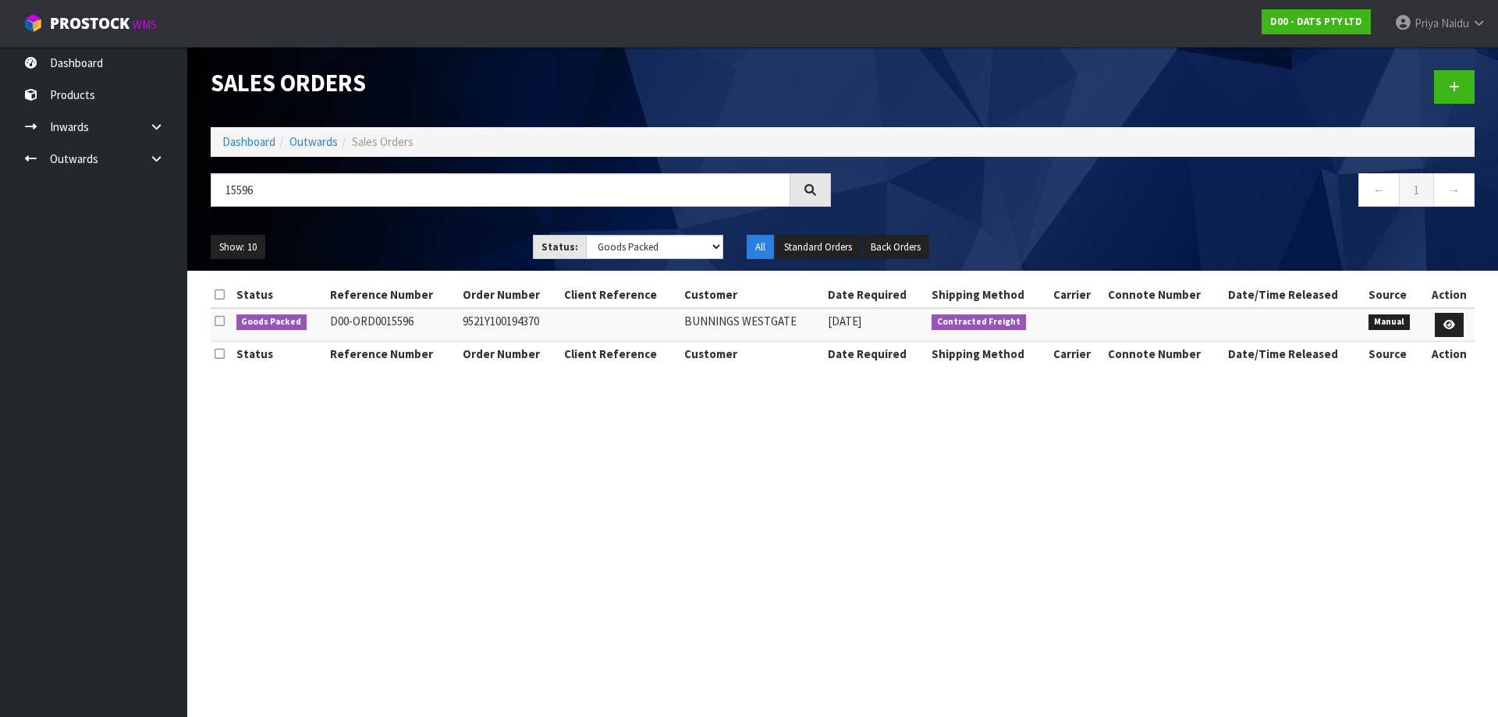
click at [423, 236] on ul "Show: 10 5 10 25 50" at bounding box center [360, 247] width 299 height 25
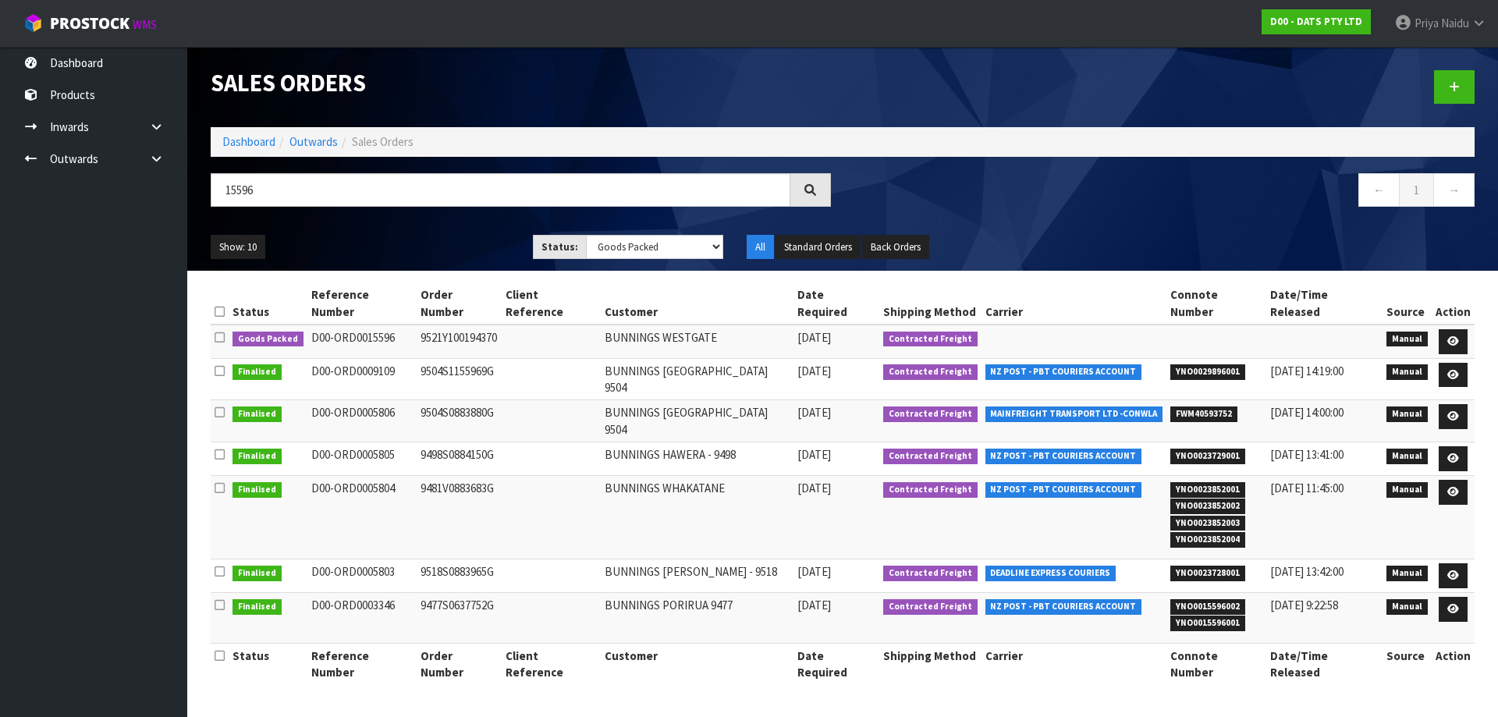
click at [426, 248] on ul "Show: 10 5 10 25 50" at bounding box center [360, 247] width 299 height 25
click at [397, 233] on div "Show: 10 5 10 25 50 Status: Draft Pending Allocated Pending Pick Goods Picked G…" at bounding box center [843, 247] width 1288 height 48
click at [447, 223] on div "Show: 10 5 10 25 50 Status: Draft Pending Allocated Pending Pick Goods Picked G…" at bounding box center [843, 247] width 1288 height 48
click at [397, 239] on ul "Show: 10 5 10 25 50" at bounding box center [360, 247] width 299 height 25
click at [422, 243] on ul "Show: 10 5 10 25 50" at bounding box center [360, 247] width 299 height 25
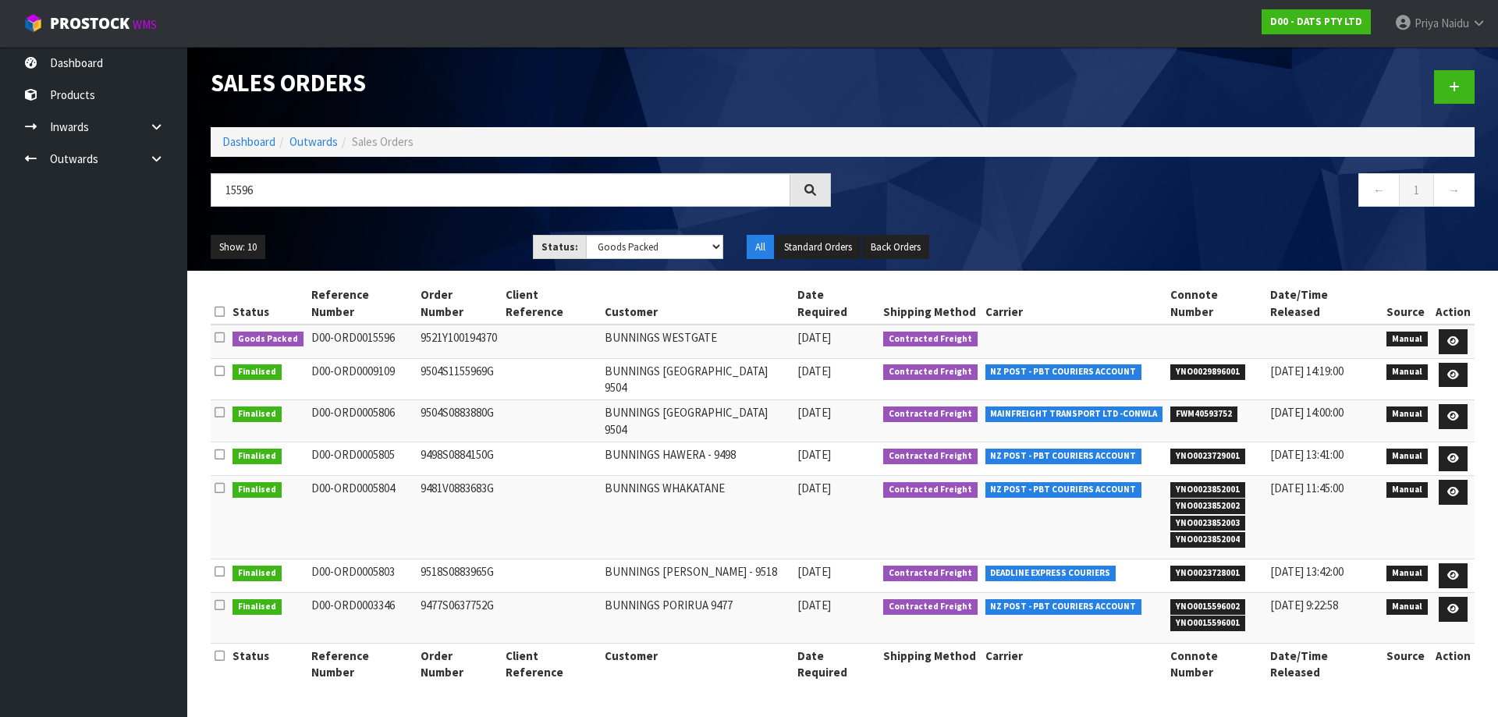
click at [421, 239] on ul "Show: 10 5 10 25 50" at bounding box center [360, 247] width 299 height 25
click at [1457, 336] on icon at bounding box center [1454, 341] width 12 height 10
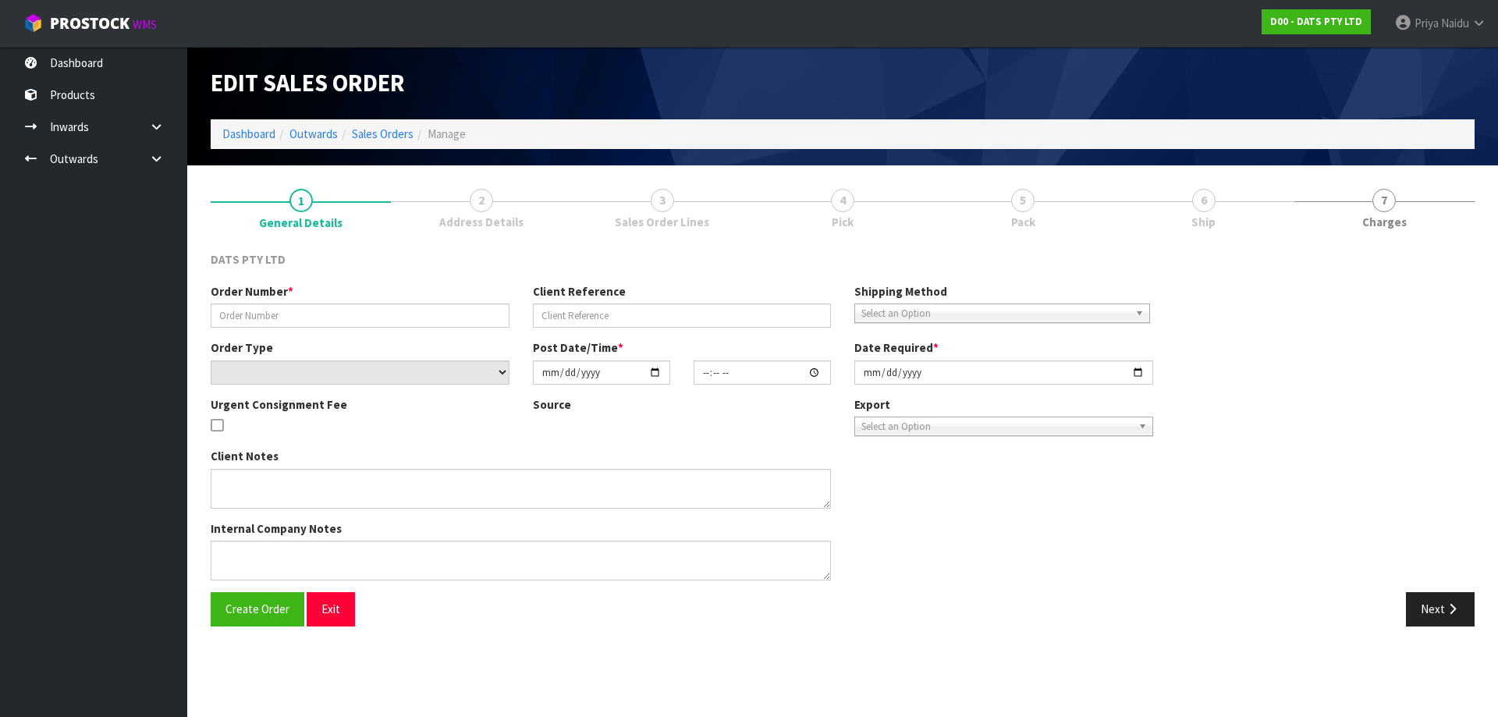
type input "9521Y100194370"
select select "number:0"
type input "2025-08-15"
type input "09:37:00.000"
type input "2025-08-15"
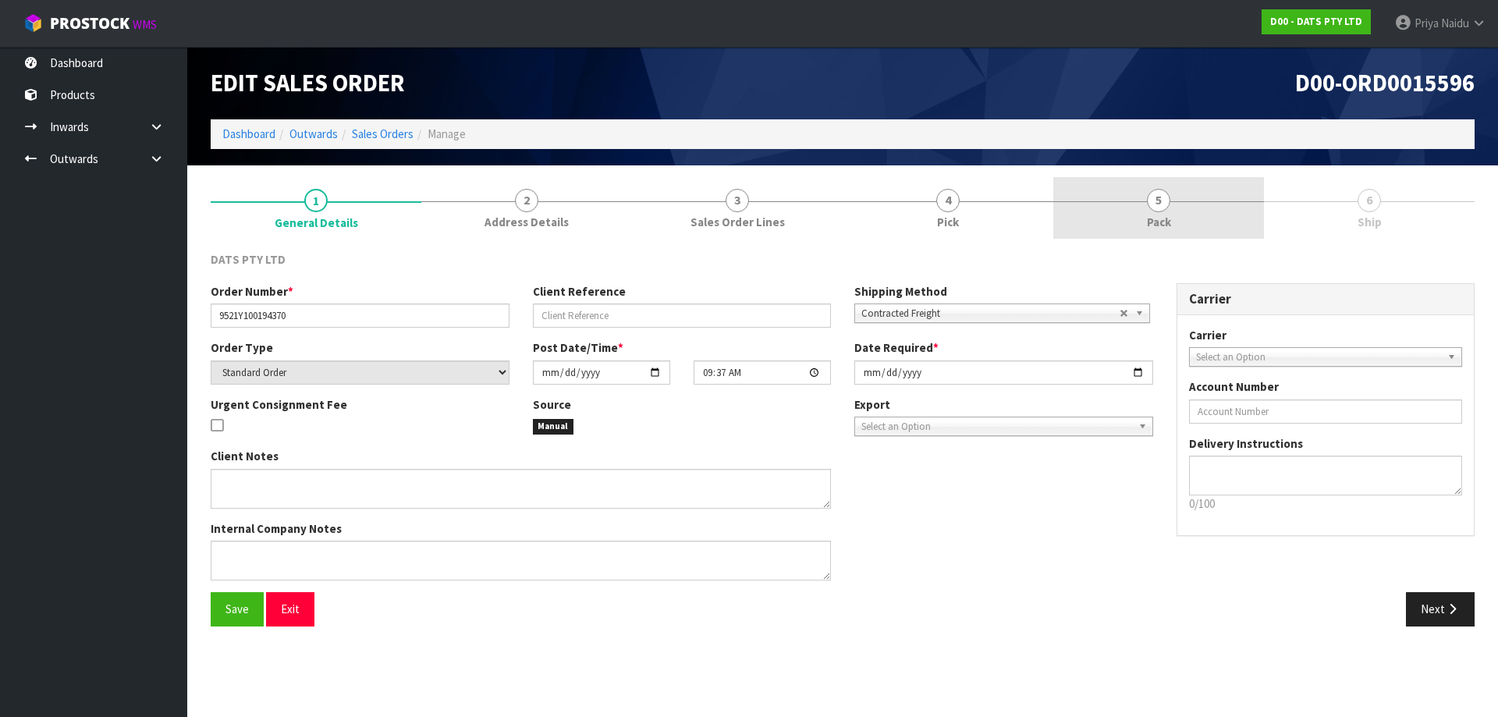
click at [1169, 208] on link "5 Pack" at bounding box center [1159, 208] width 211 height 62
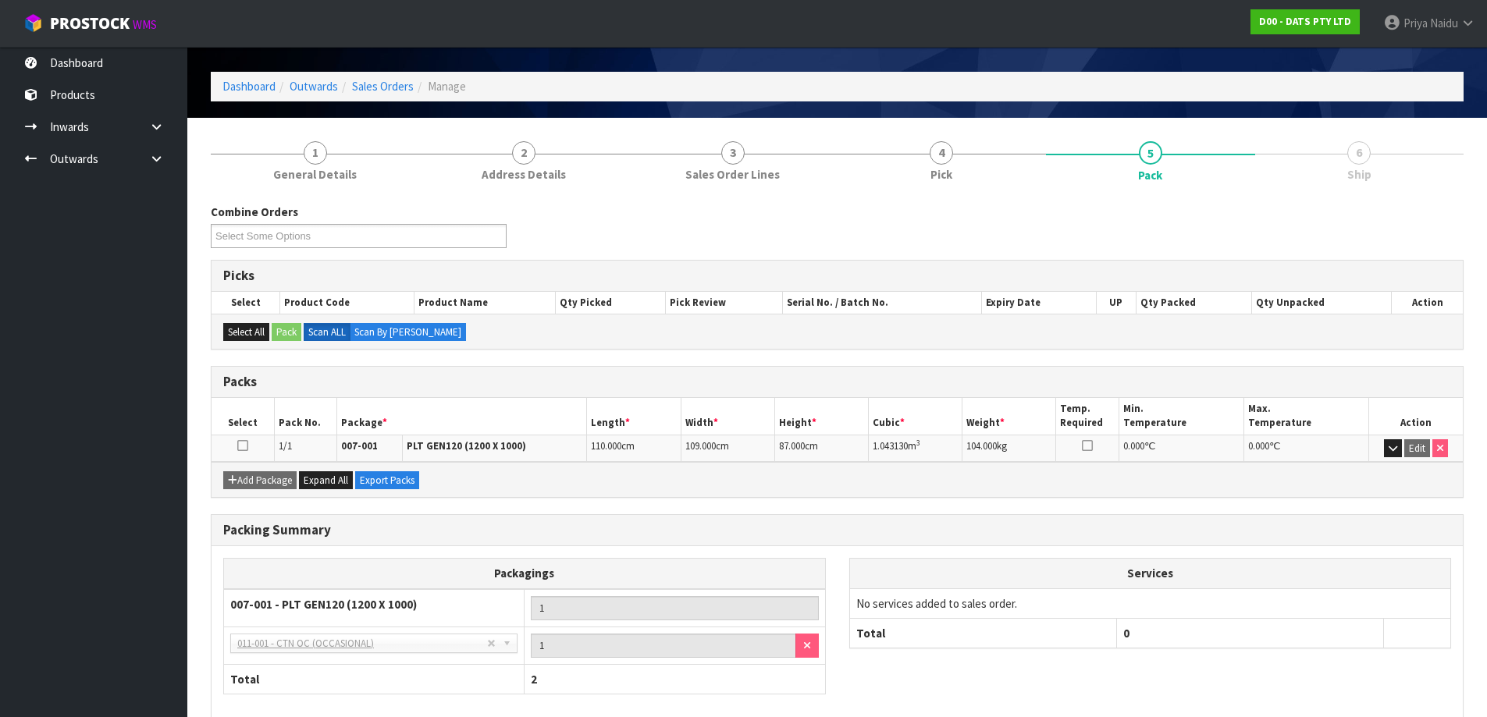
scroll to position [128, 0]
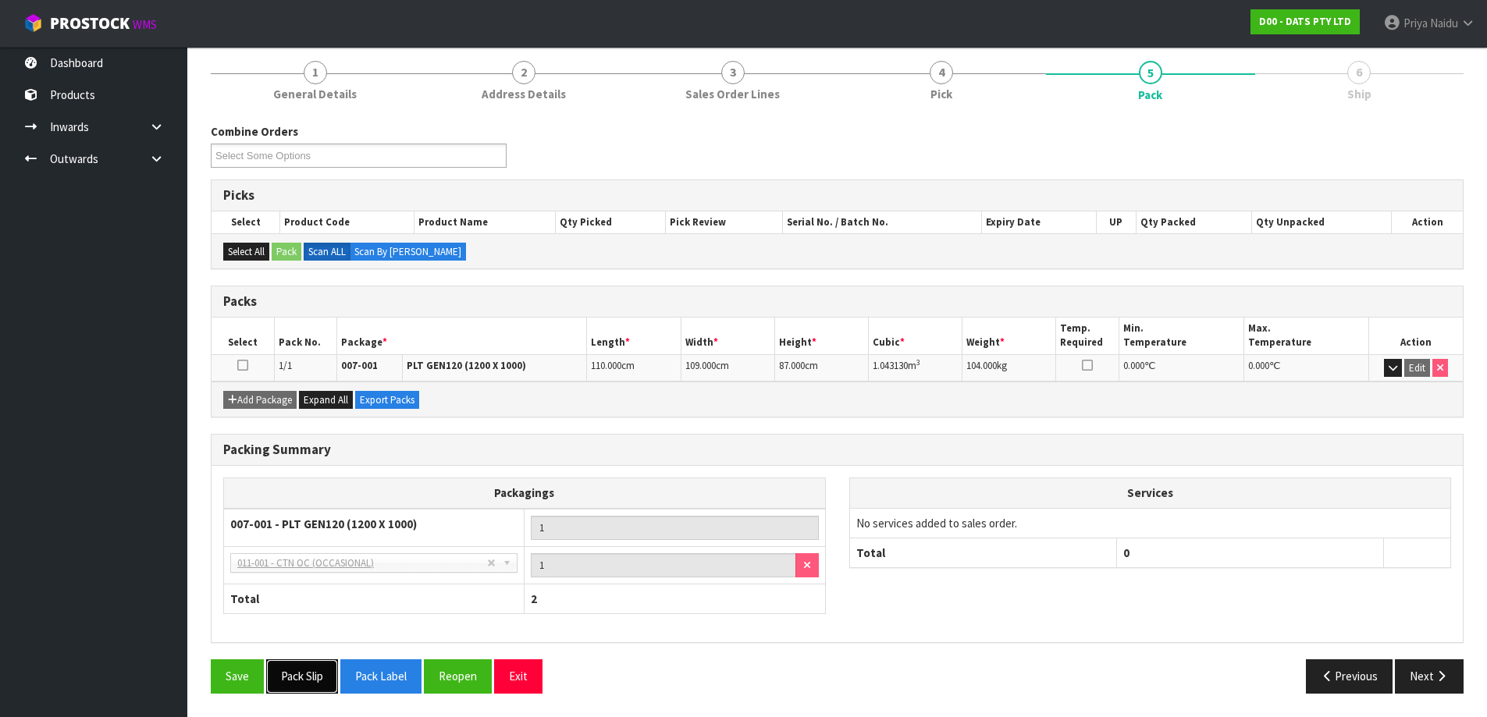
click at [319, 679] on button "Pack Slip" at bounding box center [302, 676] width 72 height 34
click at [1428, 679] on button "Next" at bounding box center [1429, 676] width 69 height 34
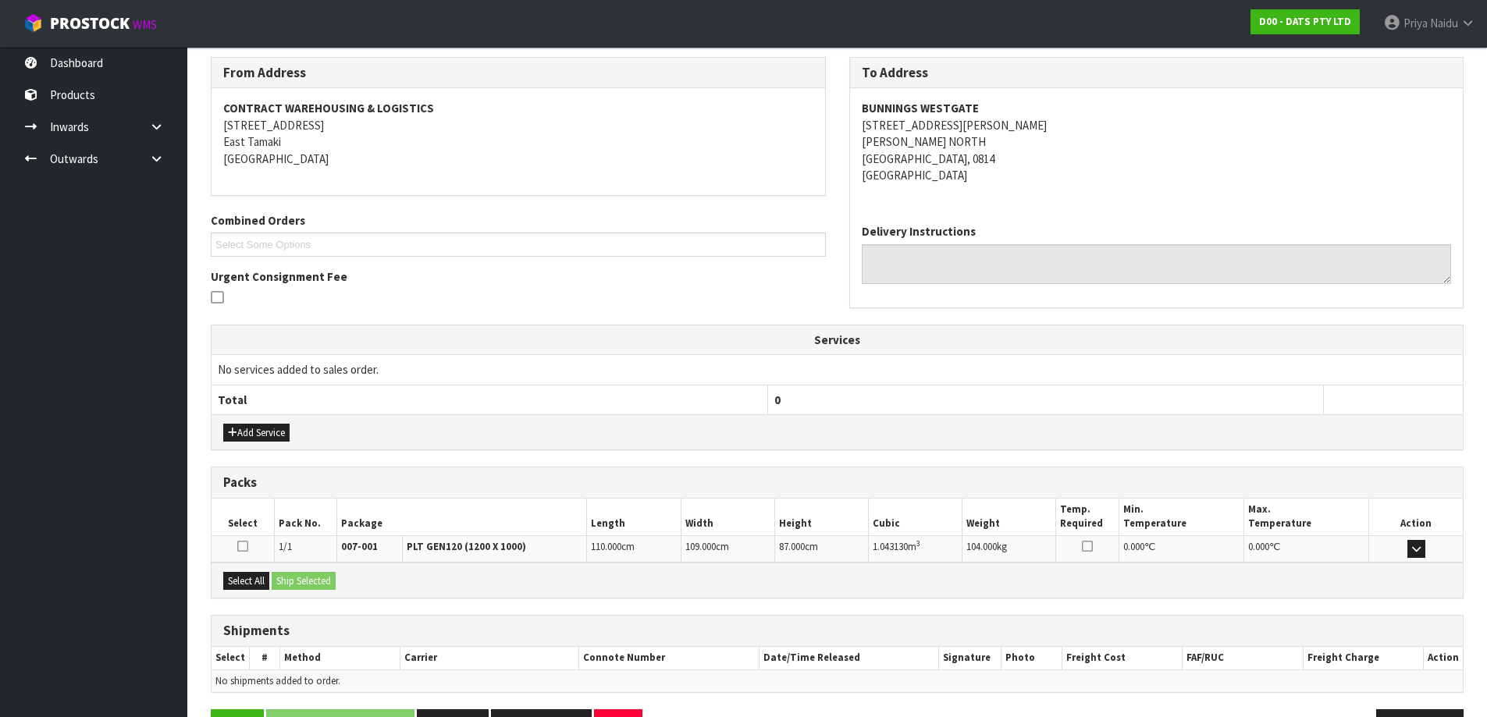
scroll to position [243, 0]
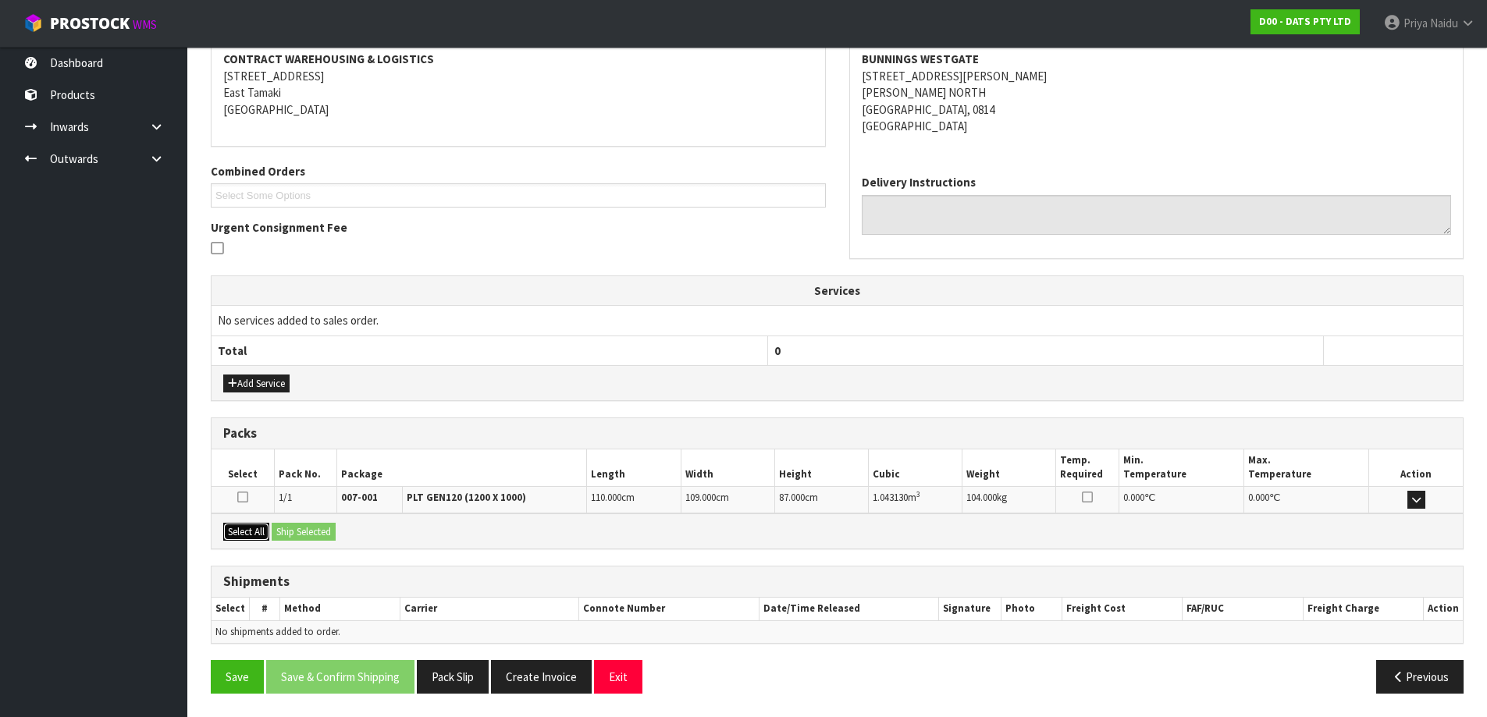
drag, startPoint x: 247, startPoint y: 526, endPoint x: 281, endPoint y: 528, distance: 34.4
click at [251, 527] on button "Select All" at bounding box center [246, 532] width 46 height 19
drag, startPoint x: 284, startPoint y: 528, endPoint x: 300, endPoint y: 529, distance: 15.7
click at [286, 529] on button "Ship Selected" at bounding box center [304, 532] width 64 height 19
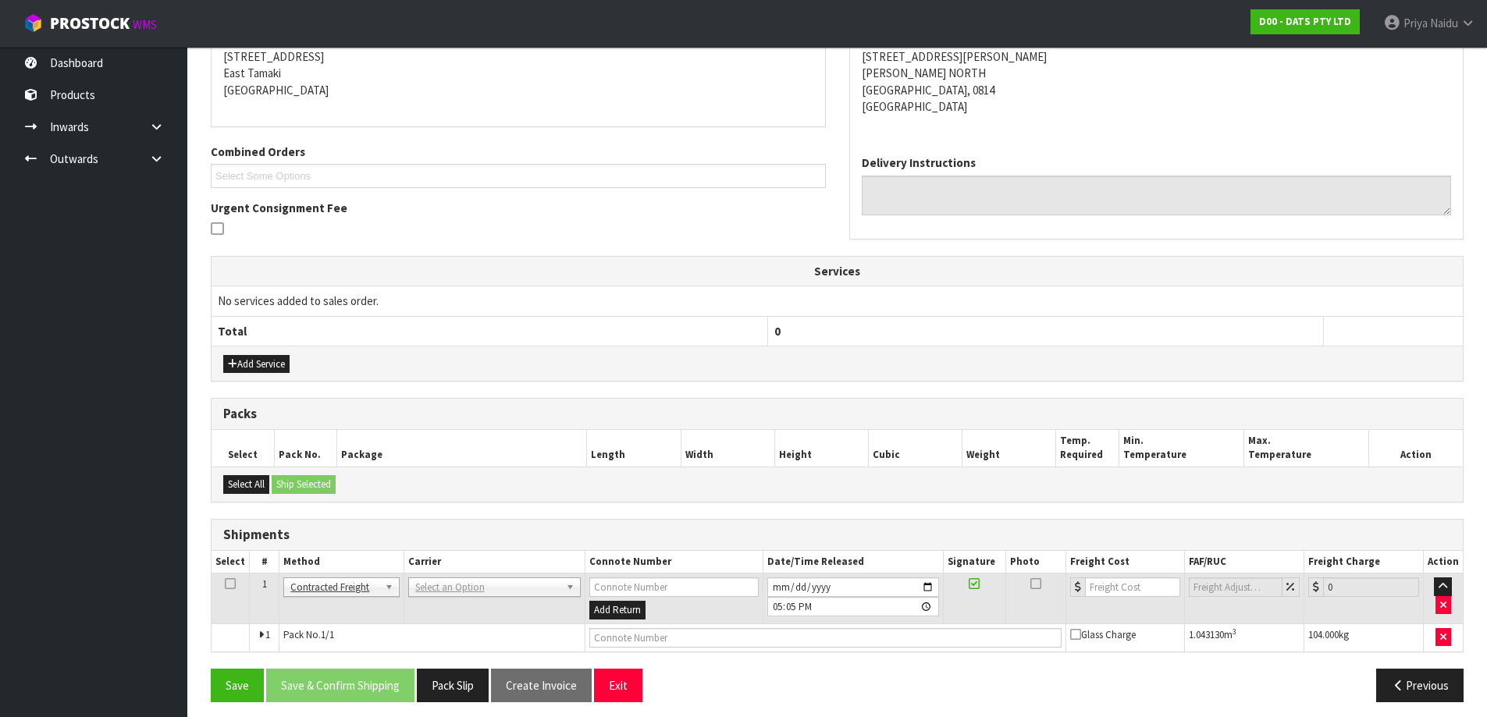
scroll to position [272, 0]
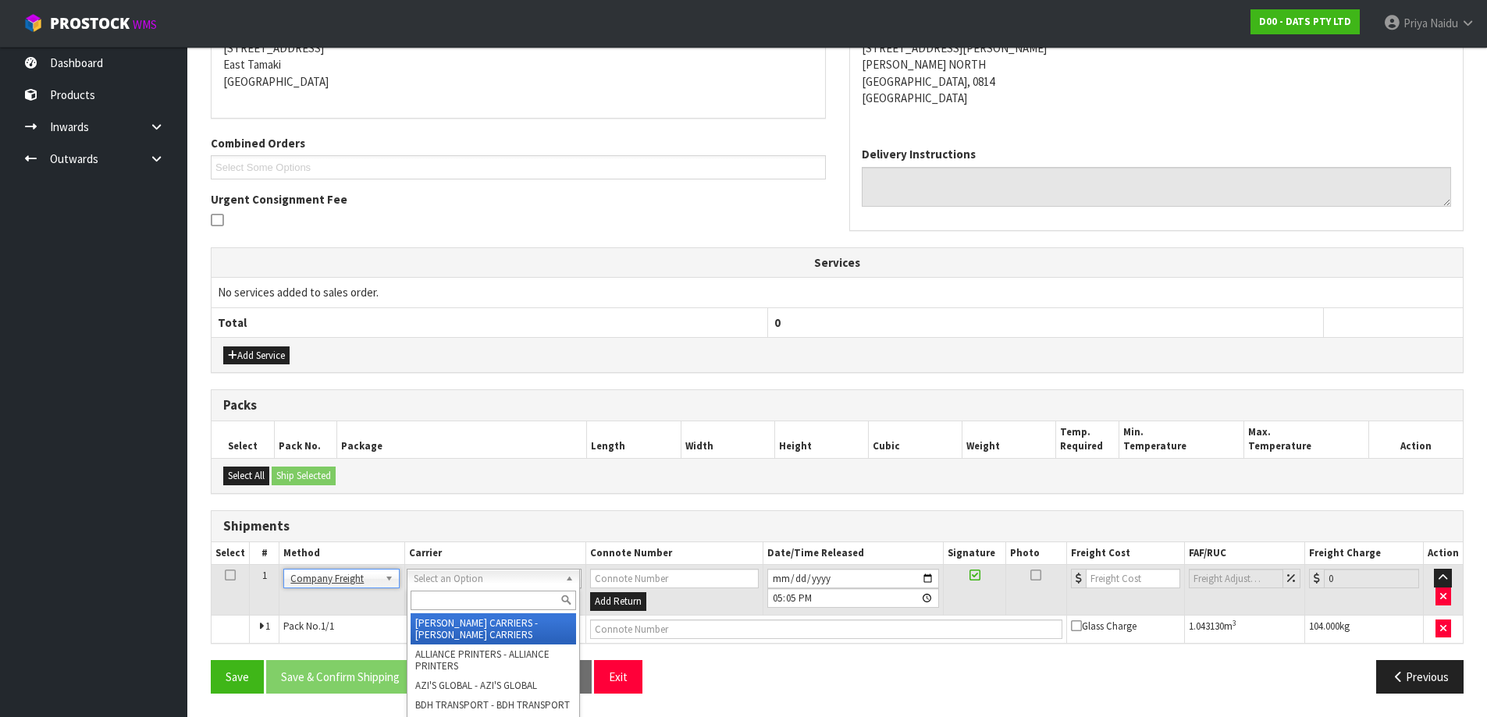
click at [446, 598] on input "text" at bounding box center [493, 601] width 165 height 20
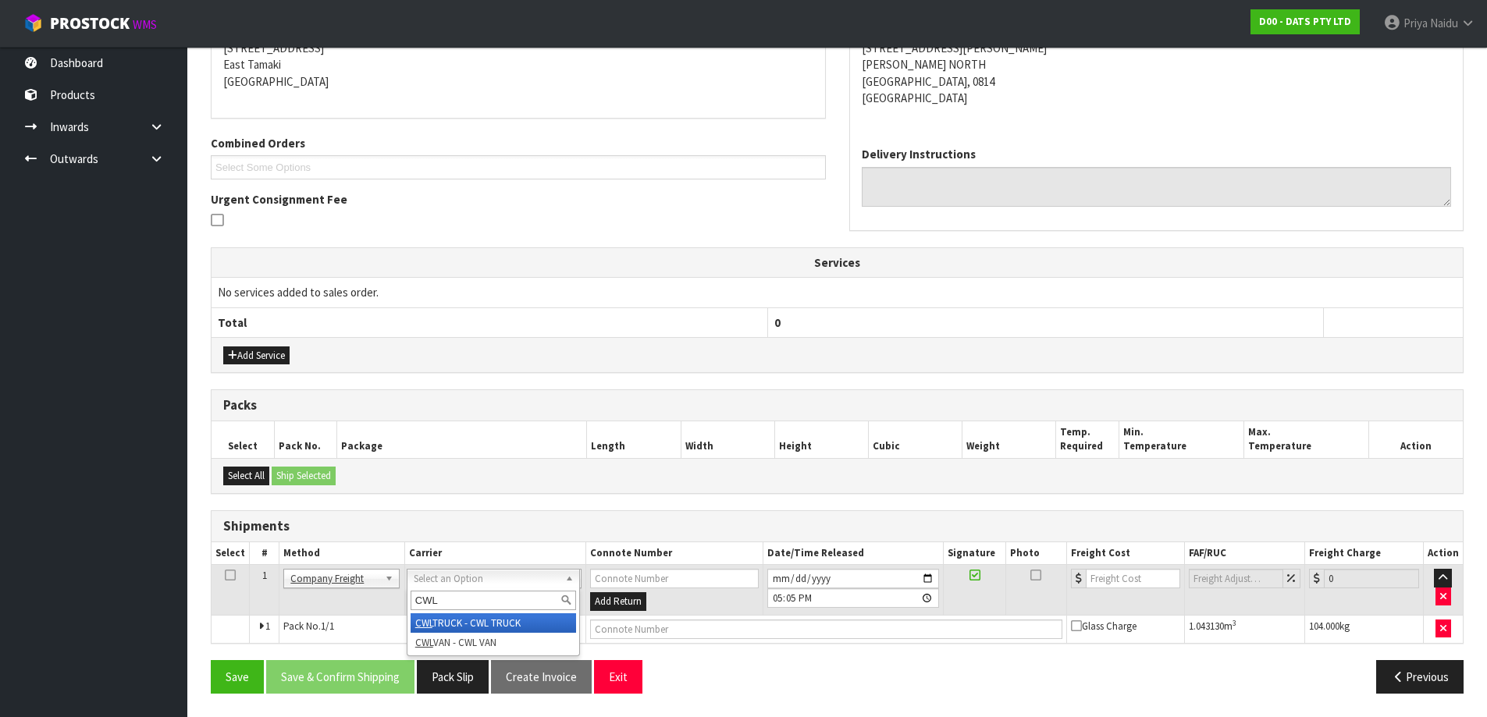
type input "CWL"
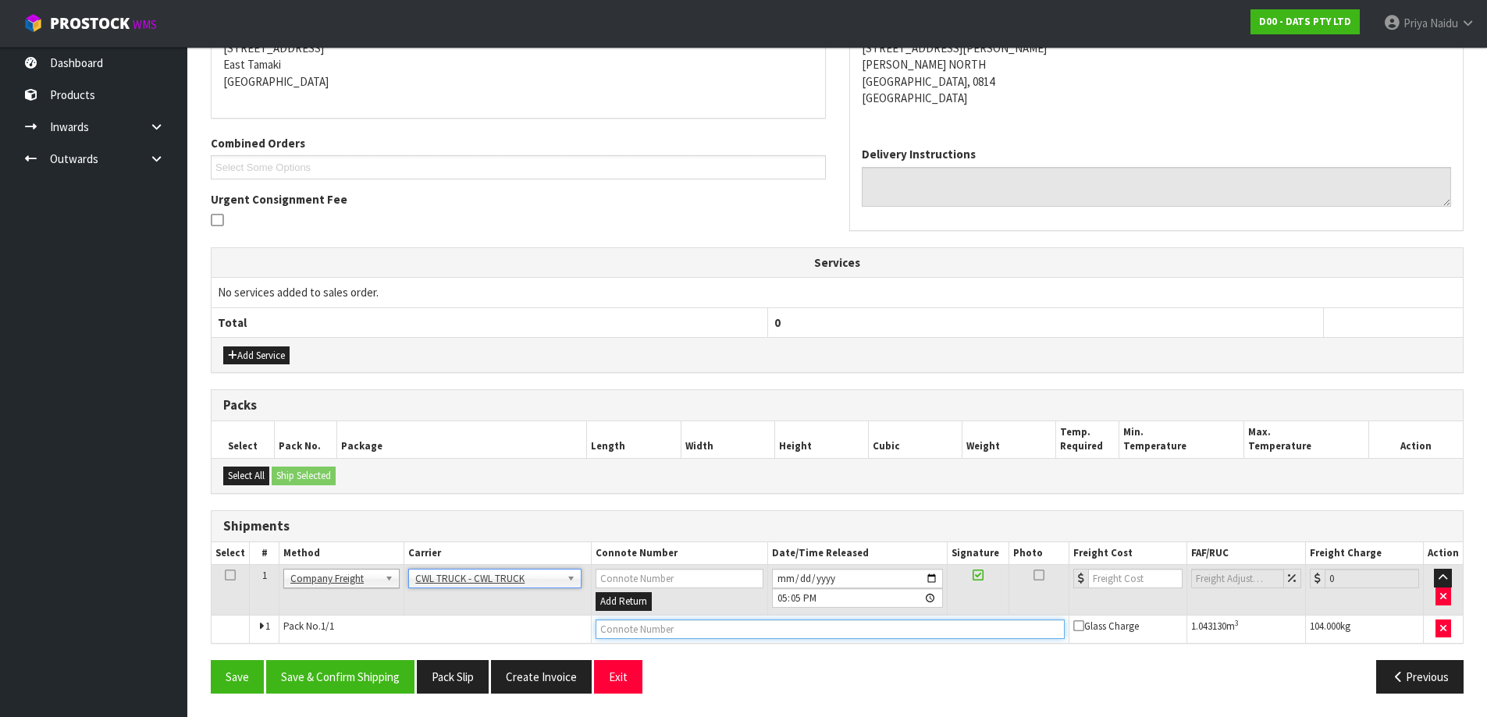
click at [614, 626] on input "text" at bounding box center [829, 630] width 469 height 20
type input "CWL TRUCK DELIVERY"
click at [933, 581] on input "2025-08-15" at bounding box center [857, 579] width 171 height 20
type input "2025-08-18"
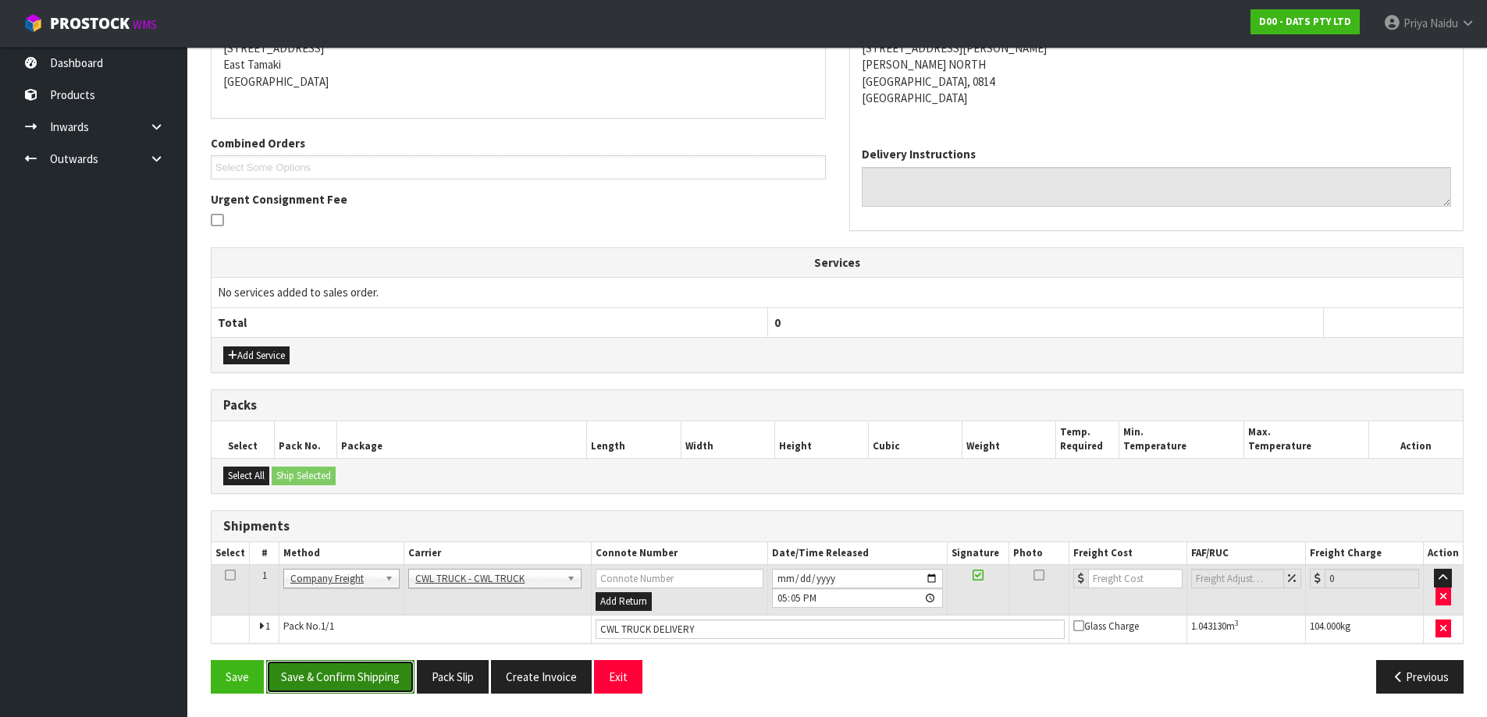
click at [331, 684] on button "Save & Confirm Shipping" at bounding box center [340, 677] width 148 height 34
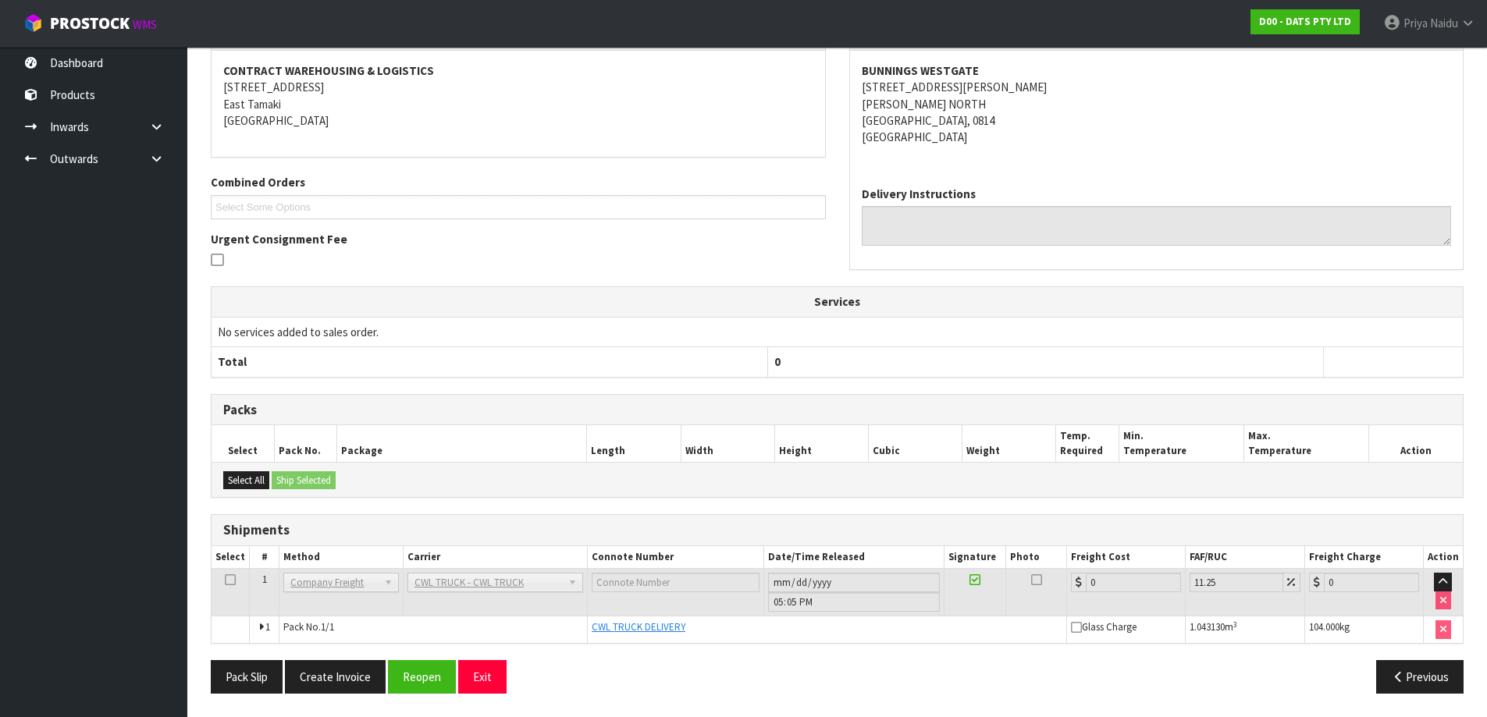
scroll to position [0, 0]
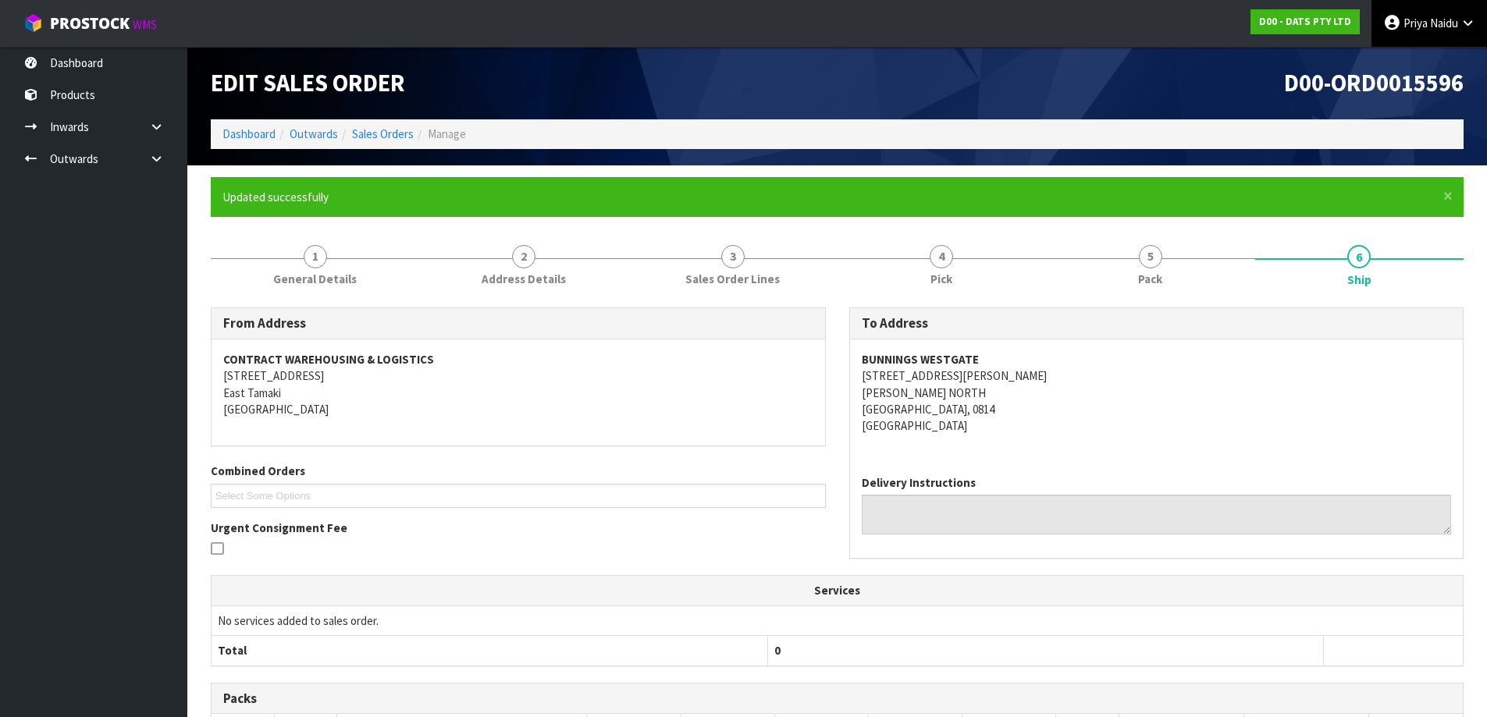
click at [1428, 30] on link "Priya Naidu" at bounding box center [1429, 23] width 116 height 47
click at [1414, 69] on link "Logout" at bounding box center [1424, 62] width 123 height 21
